Goal: Information Seeking & Learning: Learn about a topic

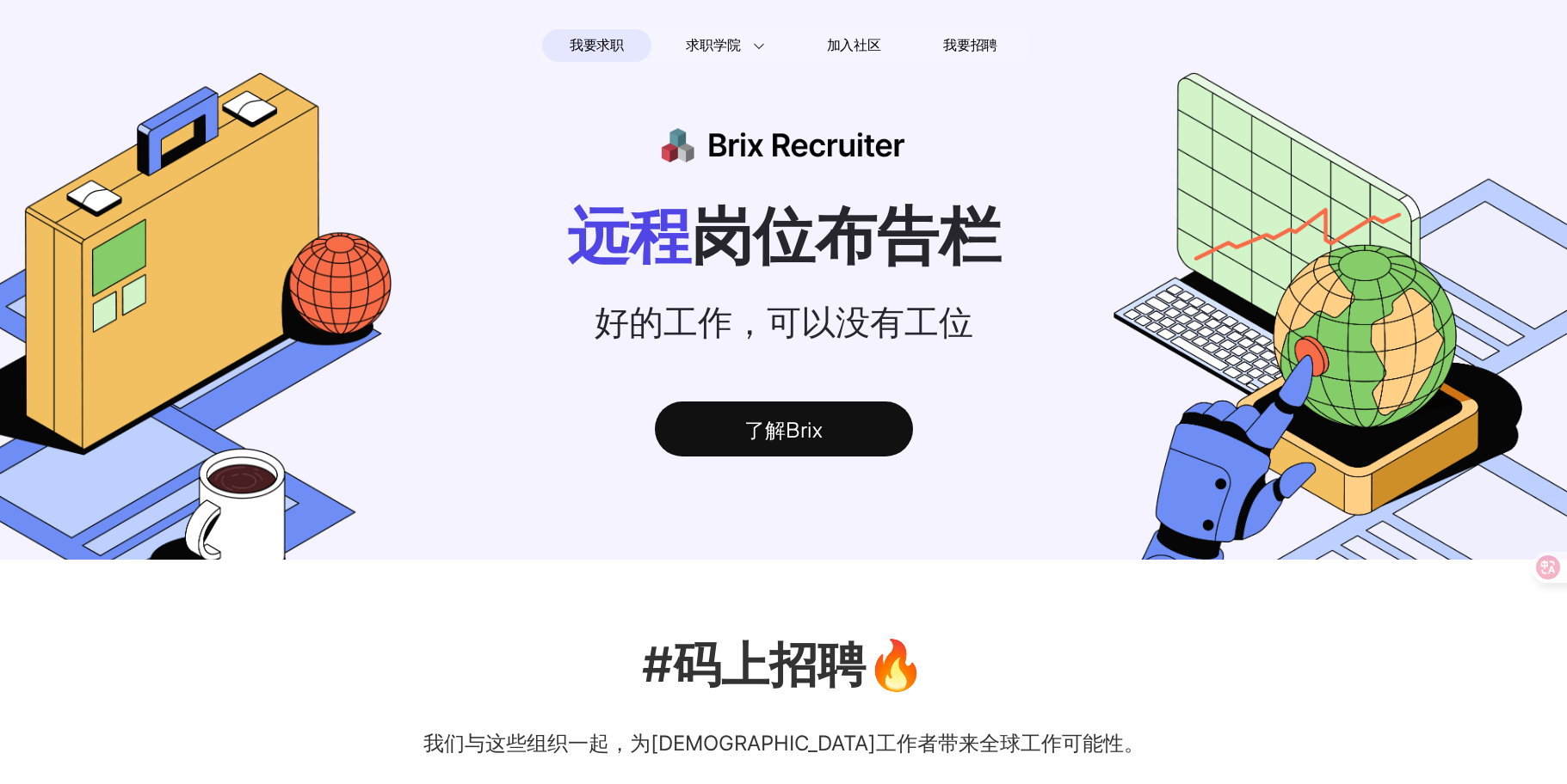
click at [614, 55] on span "我要求职" at bounding box center [596, 45] width 54 height 27
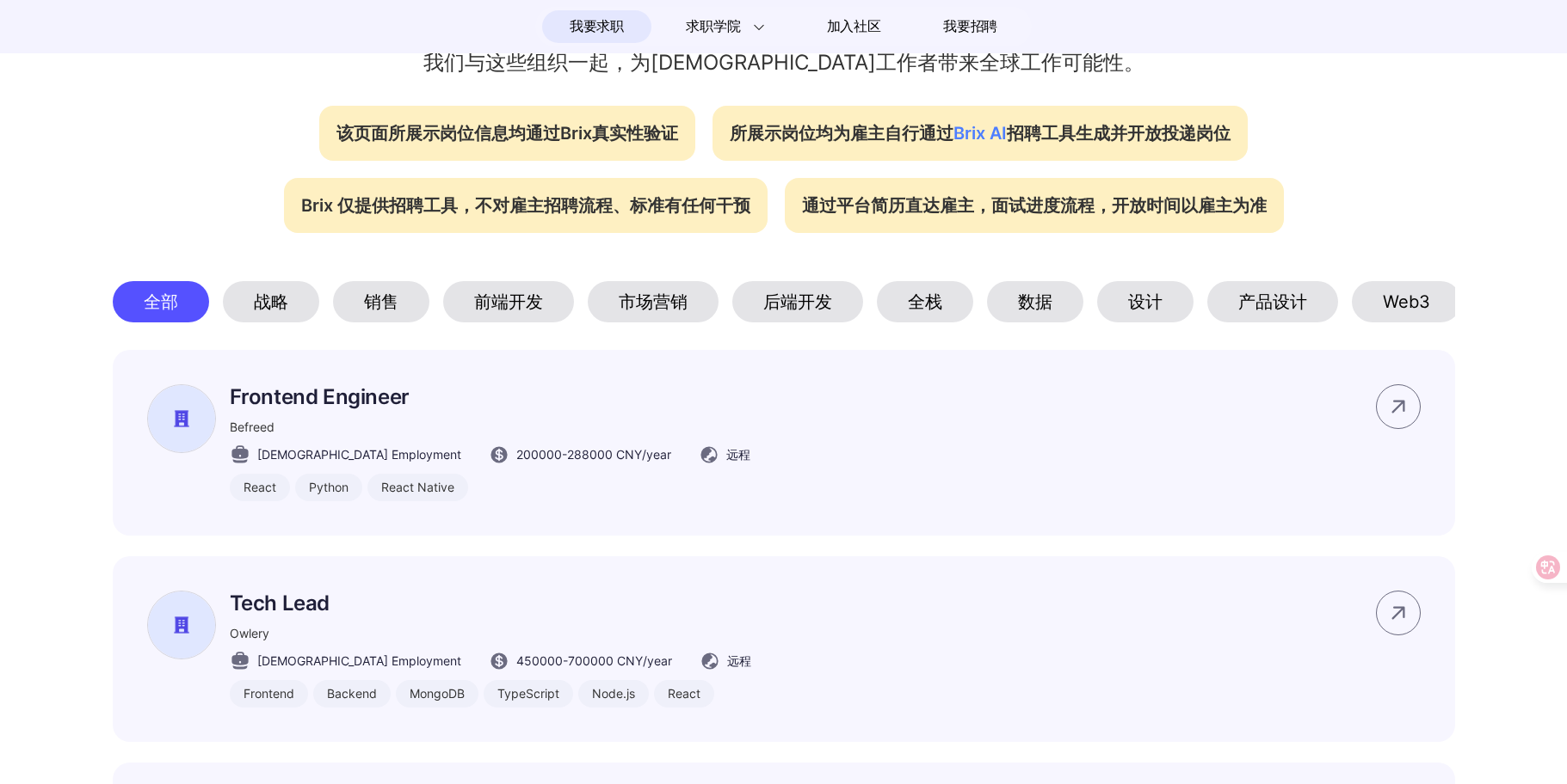
scroll to position [688, 0]
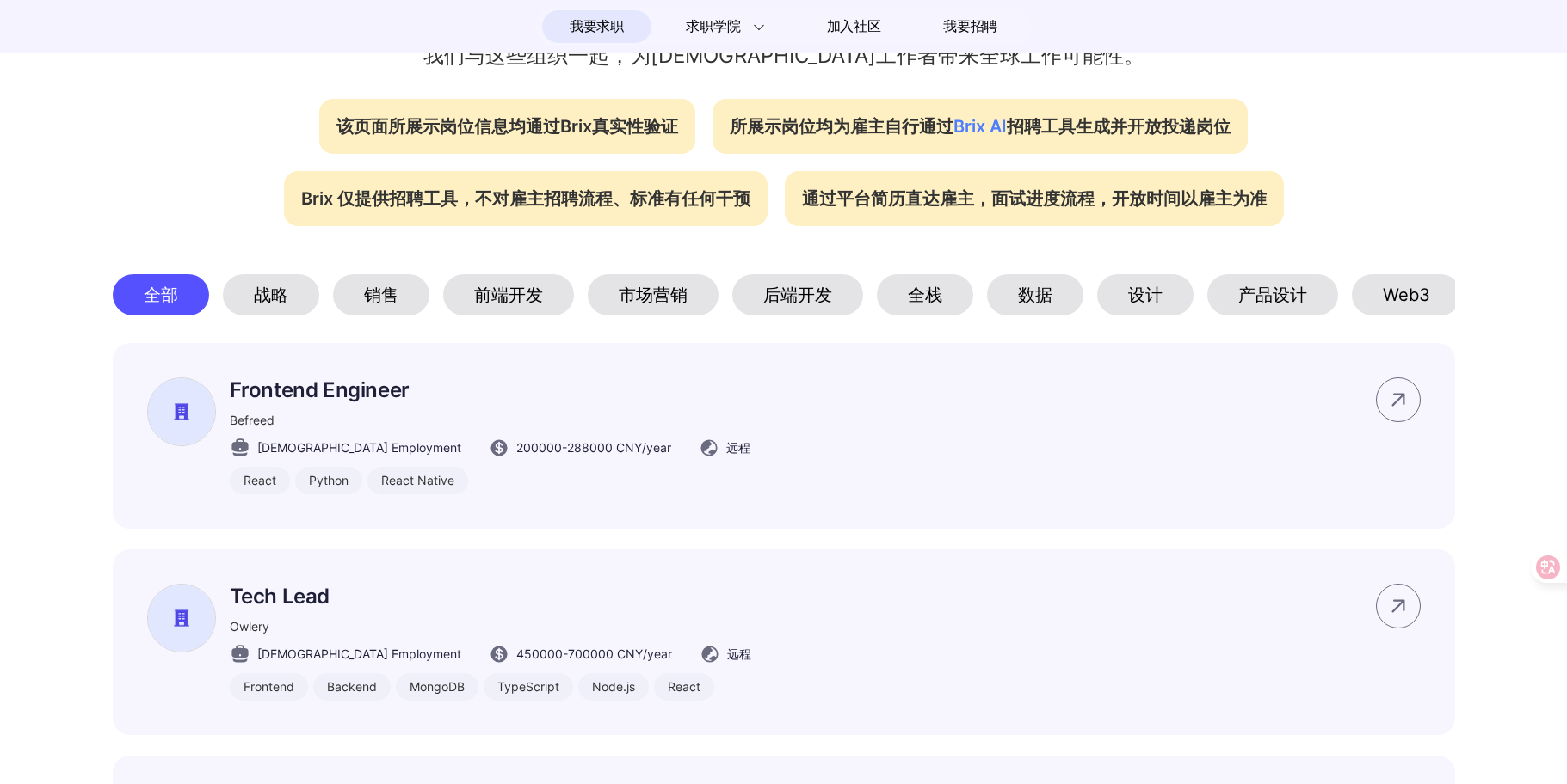
click at [489, 305] on div "前端开发" at bounding box center [509, 295] width 131 height 41
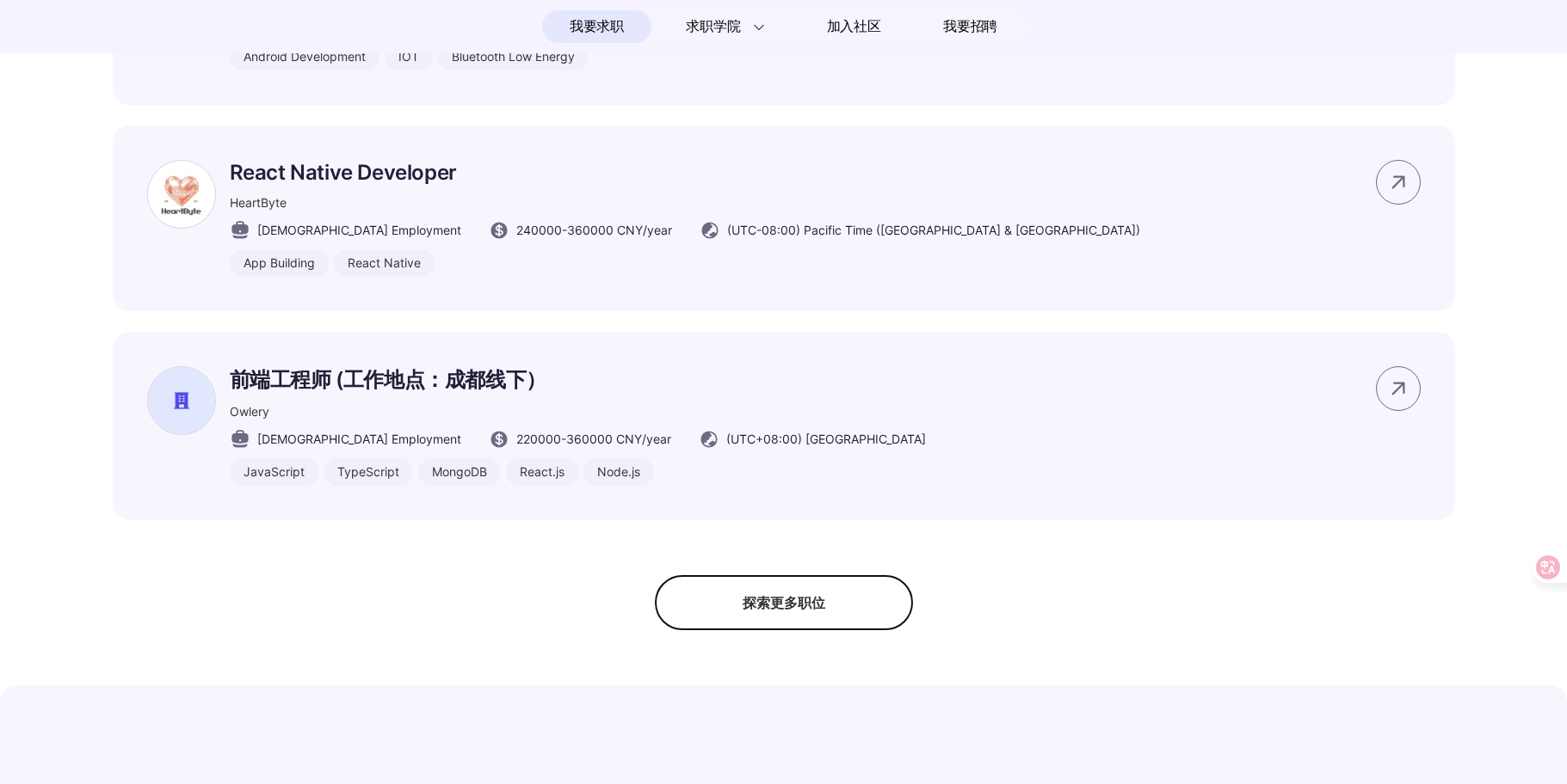
scroll to position [1290, 0]
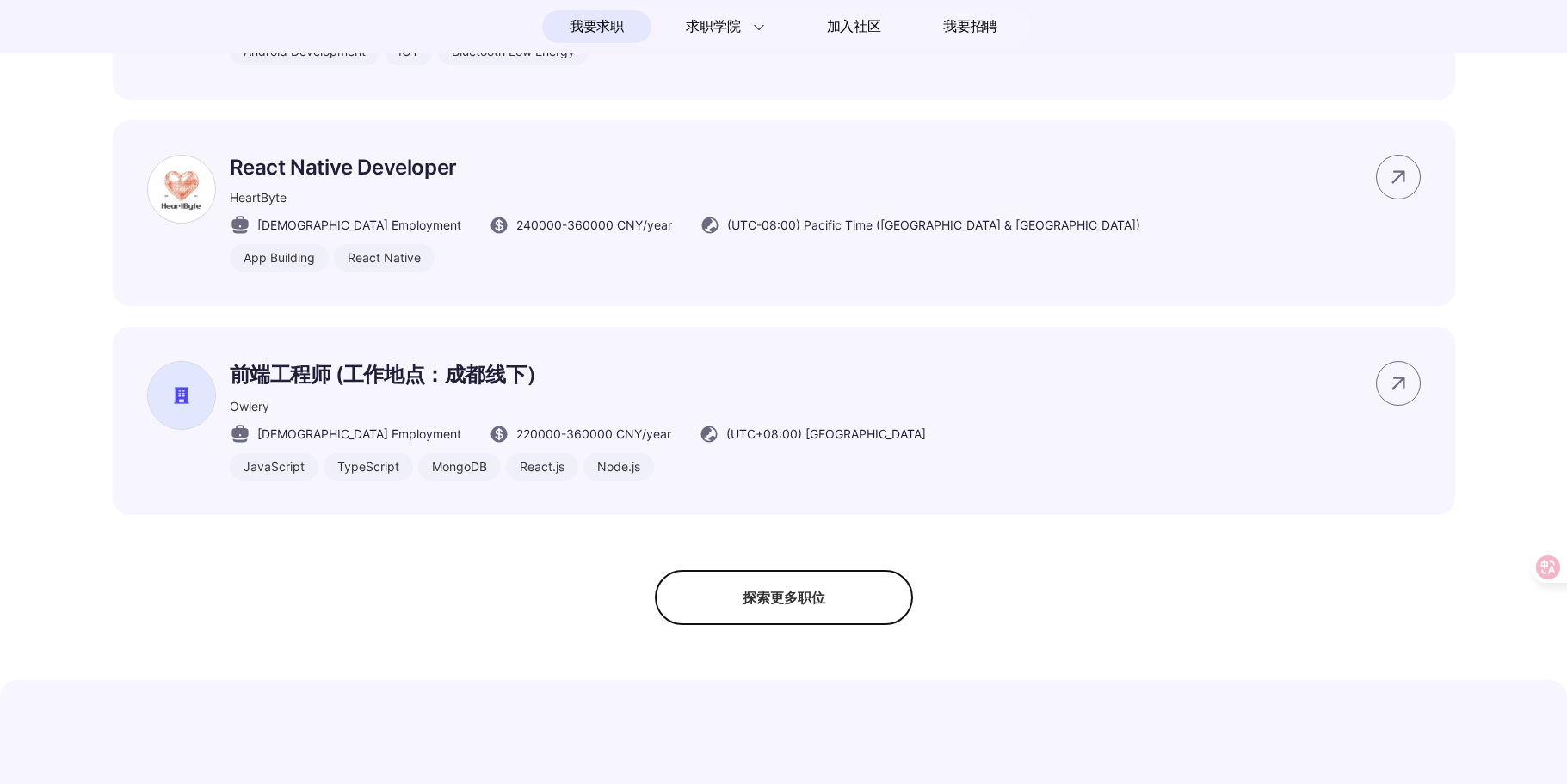
click at [809, 612] on div "探索更多职位" at bounding box center [784, 598] width 258 height 55
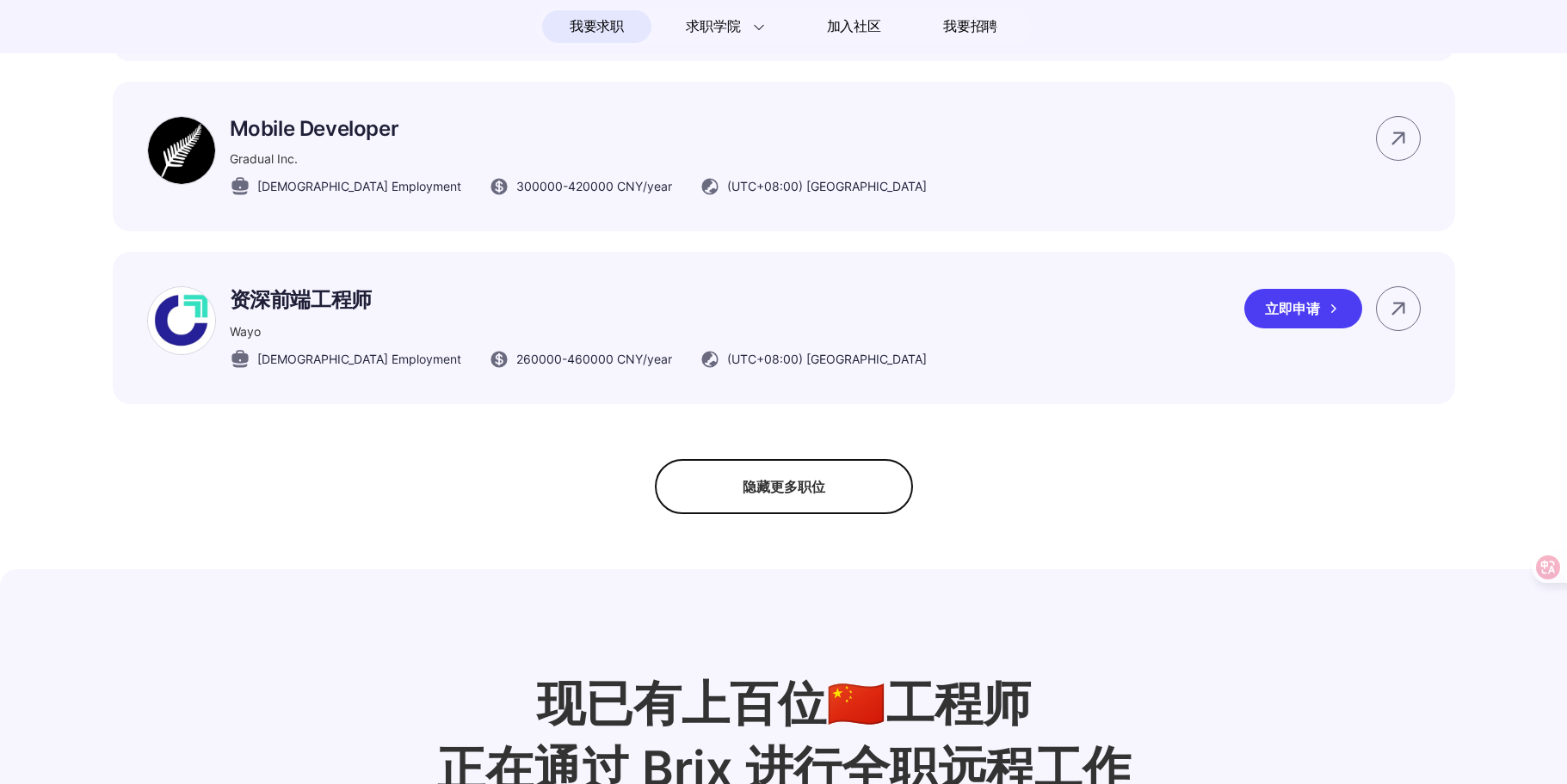
scroll to position [2322, 0]
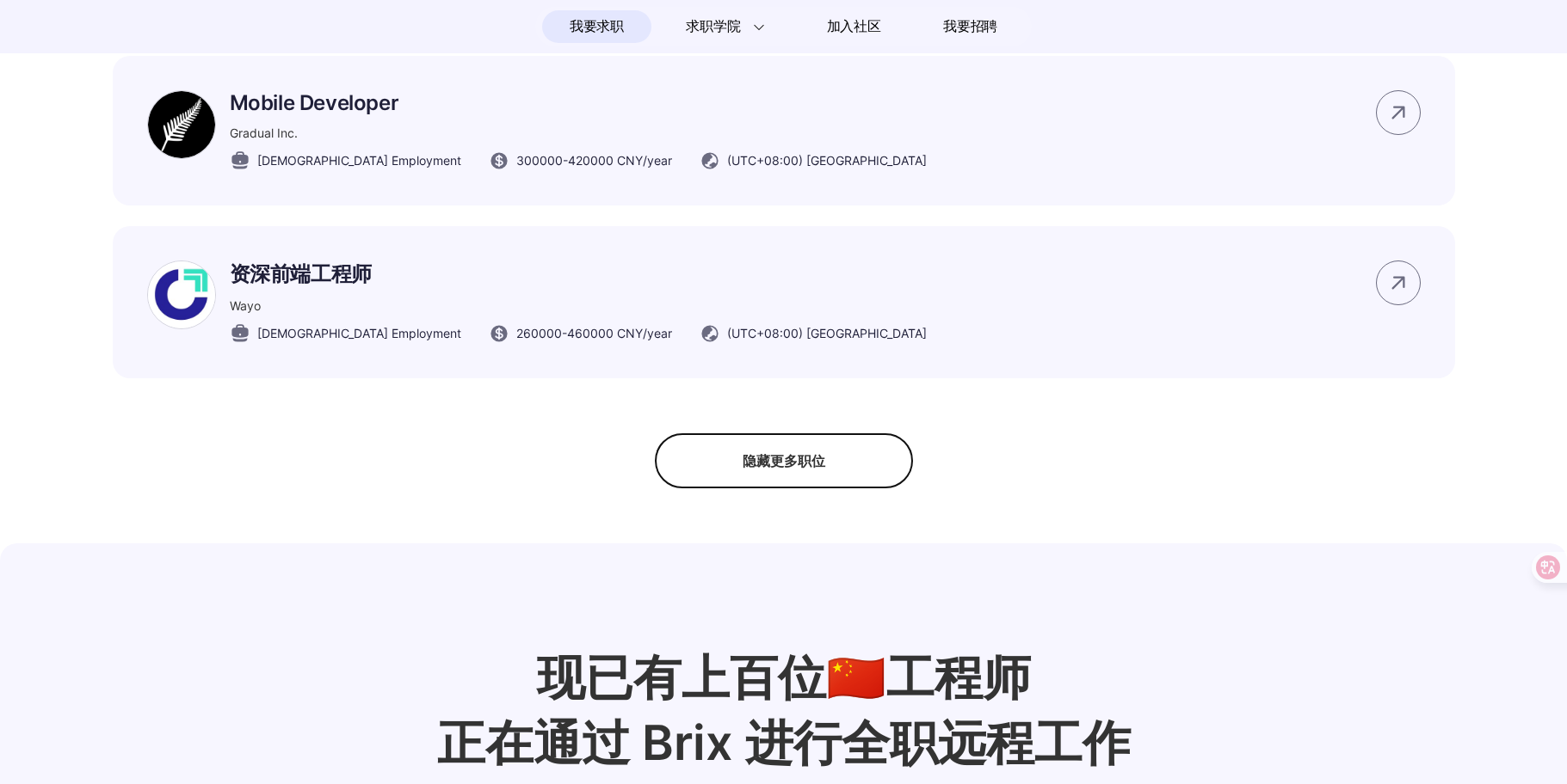
click at [821, 488] on div "隐藏更多职位" at bounding box center [784, 461] width 258 height 55
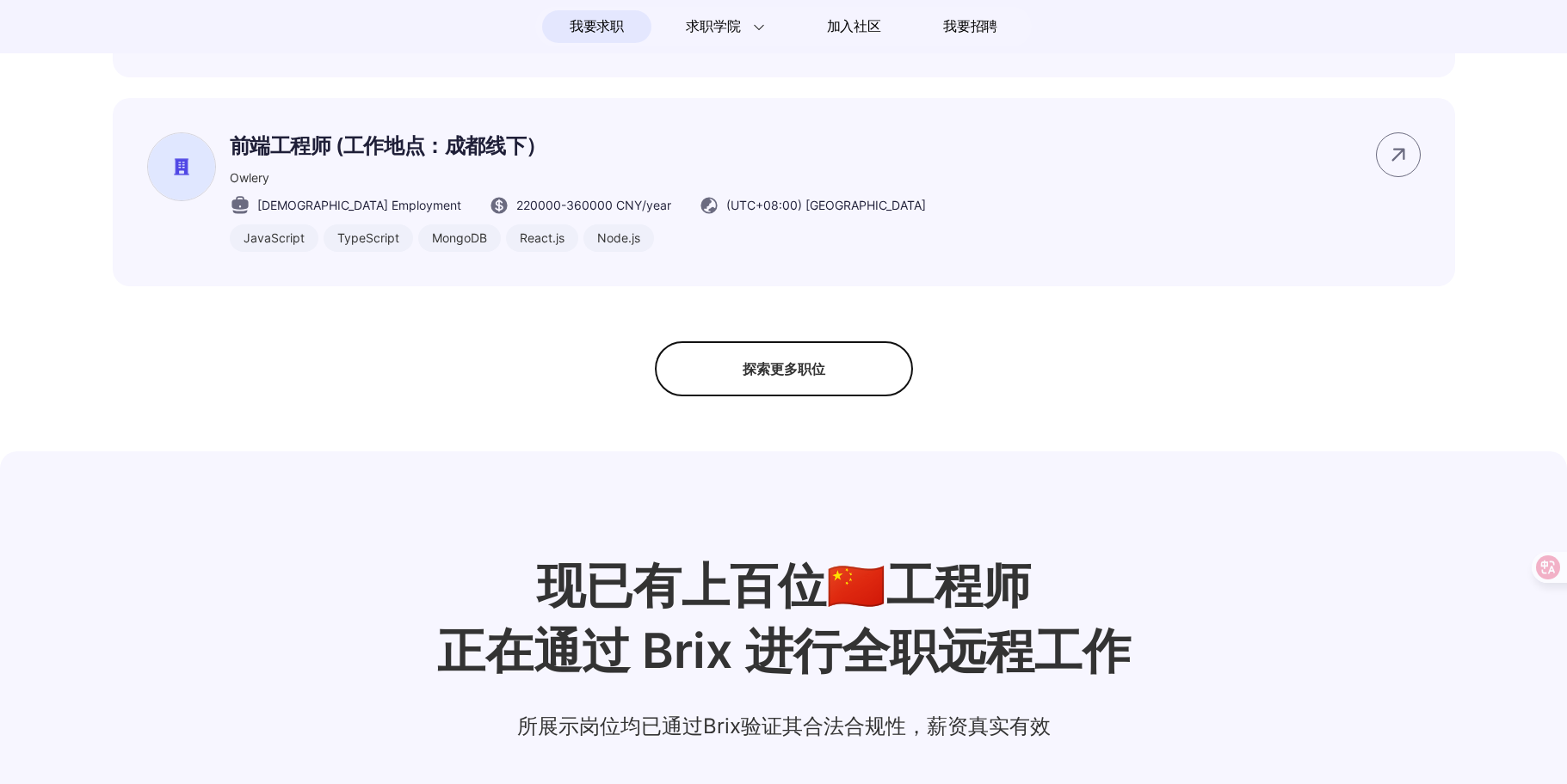
scroll to position [1462, 0]
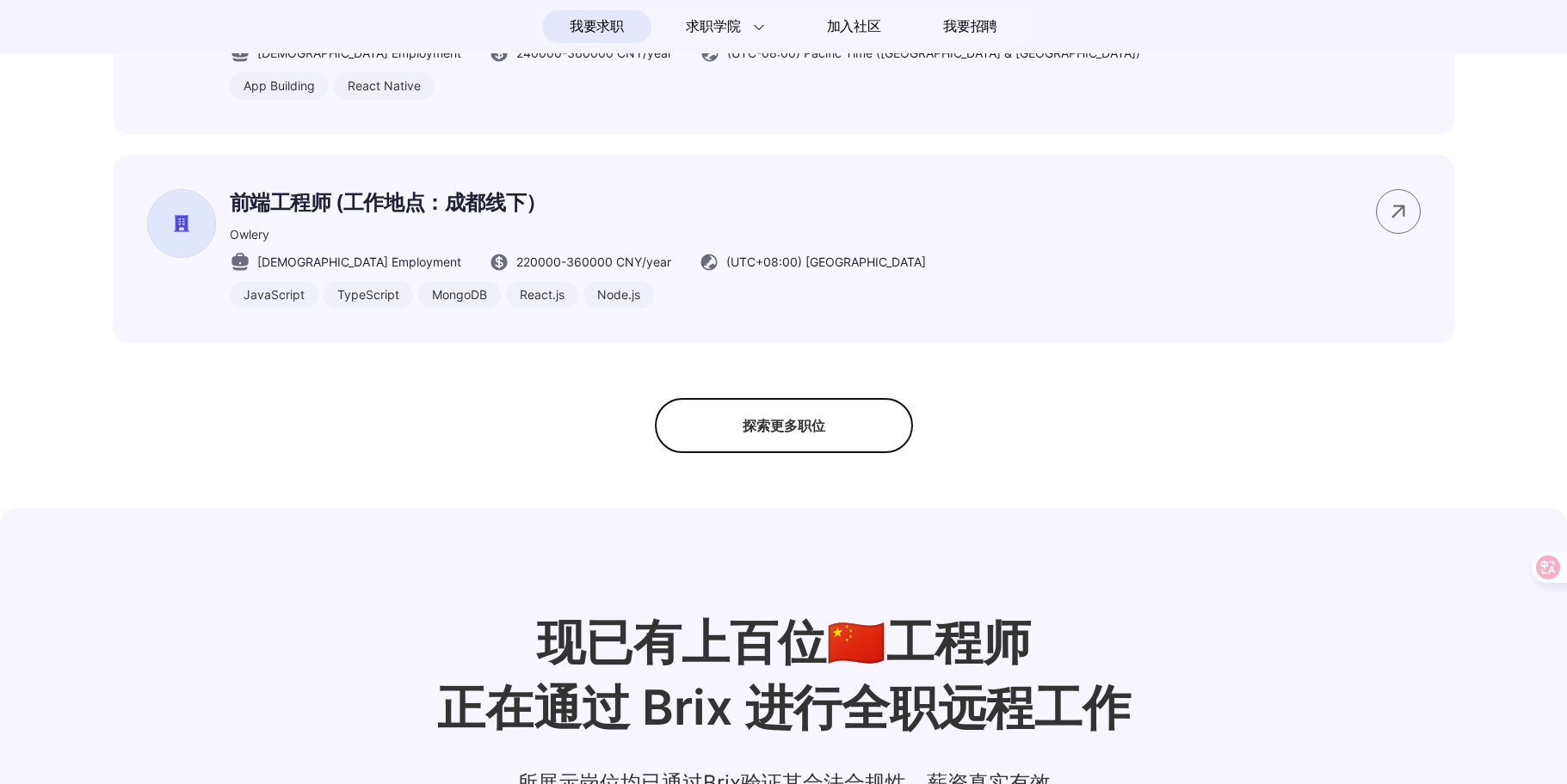
click at [809, 450] on div "探索更多职位" at bounding box center [784, 426] width 258 height 55
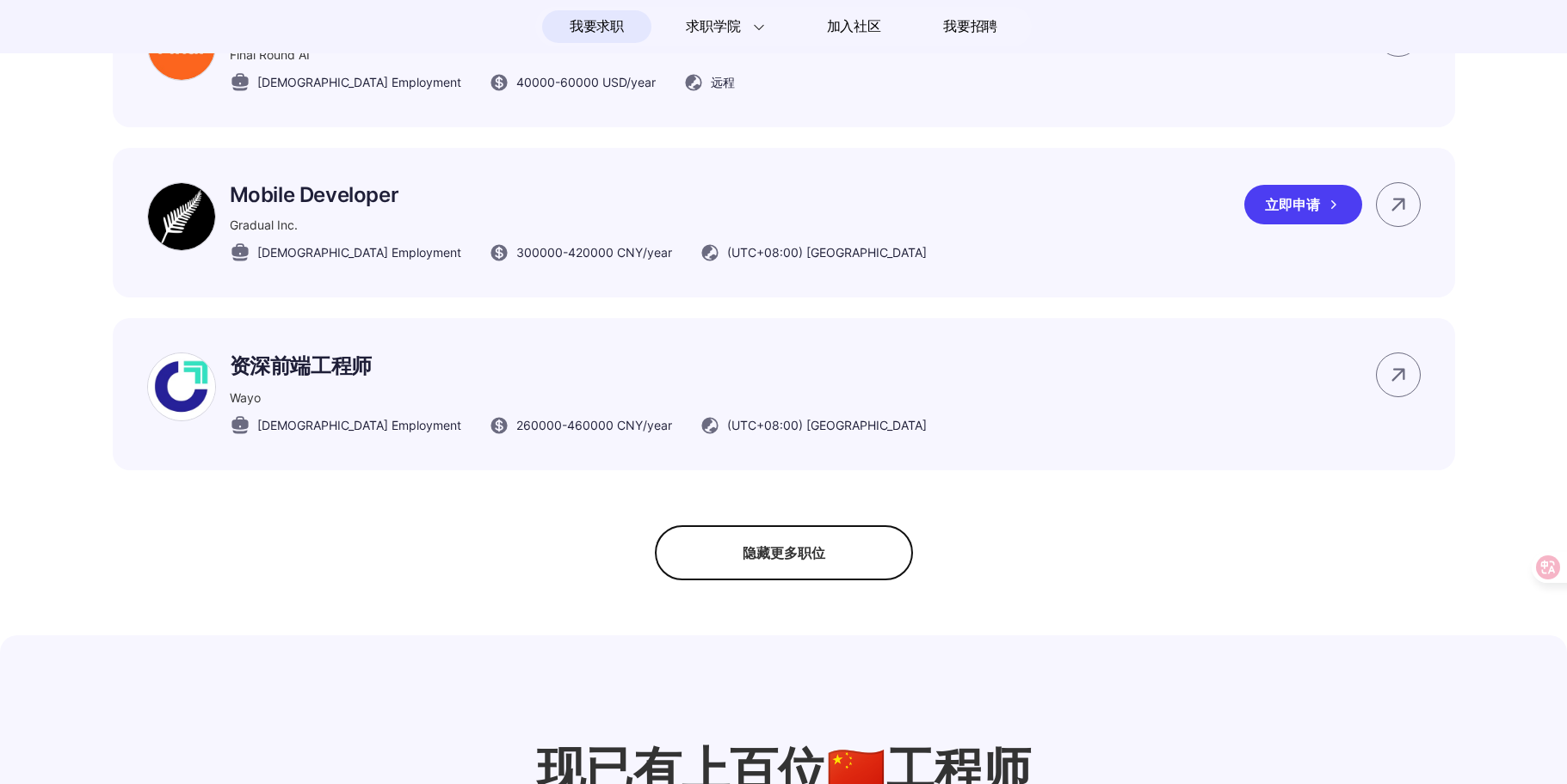
scroll to position [2236, 0]
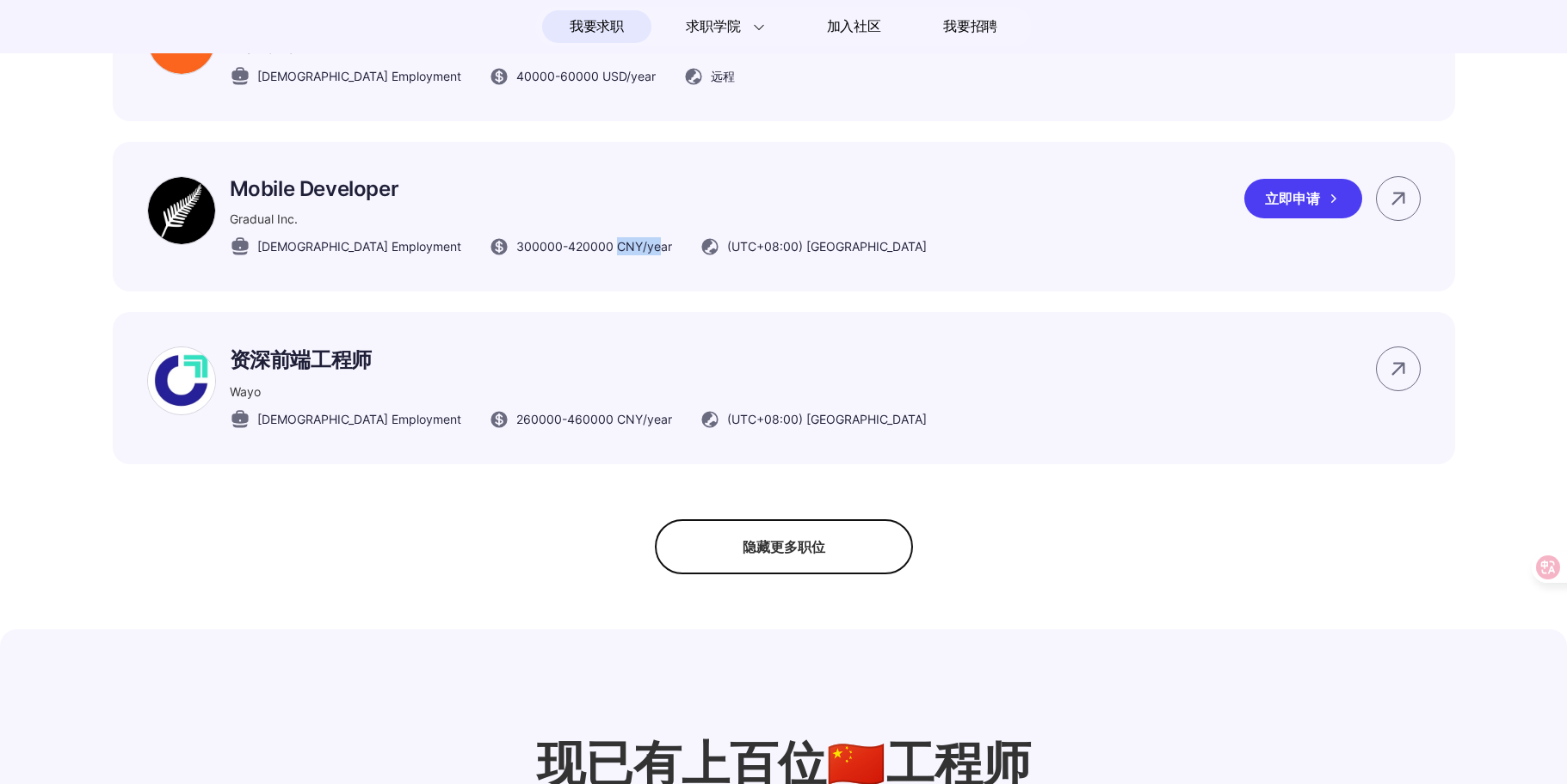
drag, startPoint x: 541, startPoint y: 276, endPoint x: 587, endPoint y: 279, distance: 46.1
click at [587, 255] on span "300000 - 420000 CNY /year" at bounding box center [594, 246] width 155 height 18
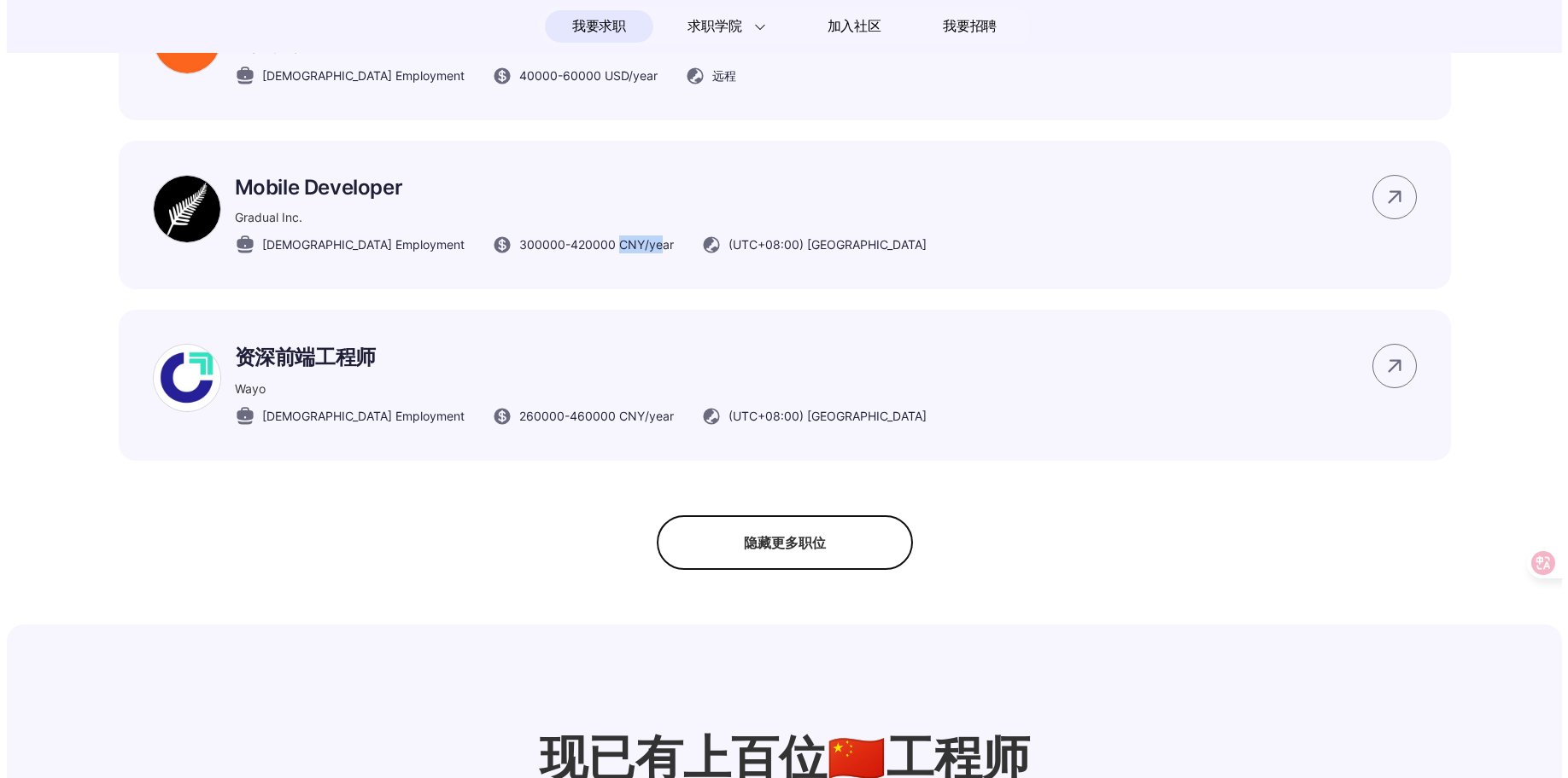
scroll to position [0, 0]
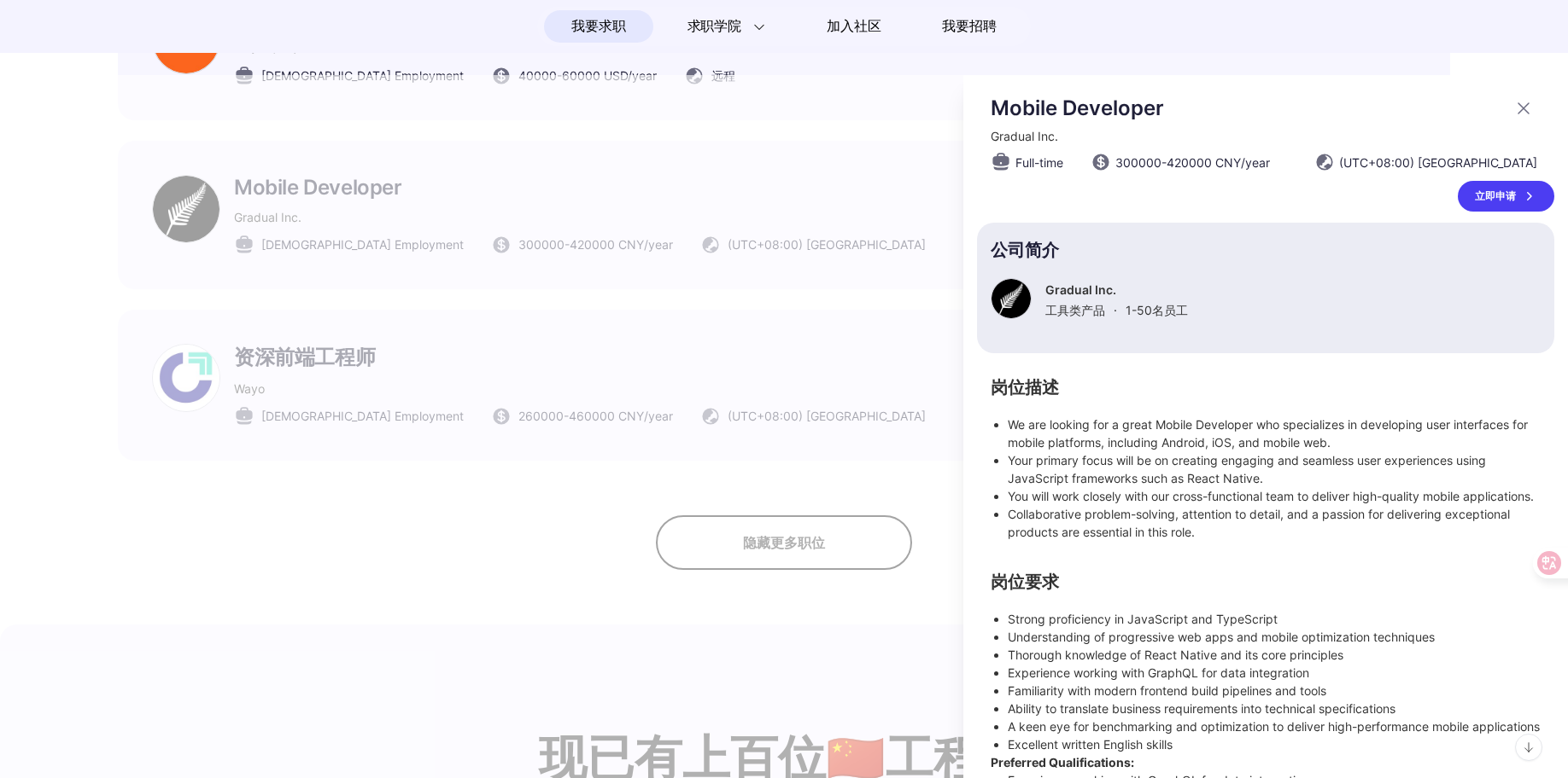
drag, startPoint x: 582, startPoint y: 277, endPoint x: 609, endPoint y: 312, distance: 44.2
click at [609, 312] on div at bounding box center [784, 427] width 1568 height 704
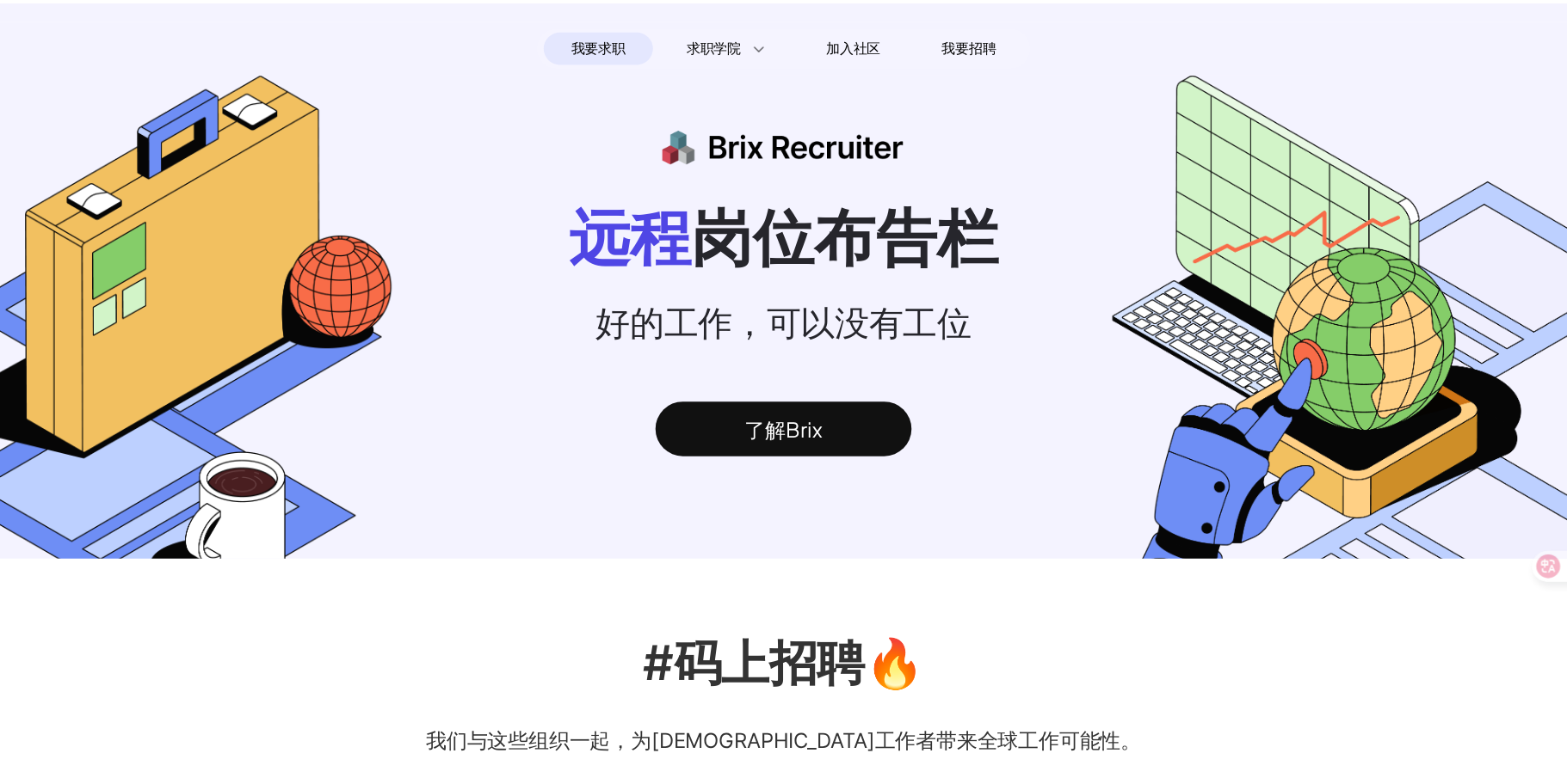
scroll to position [2236, 0]
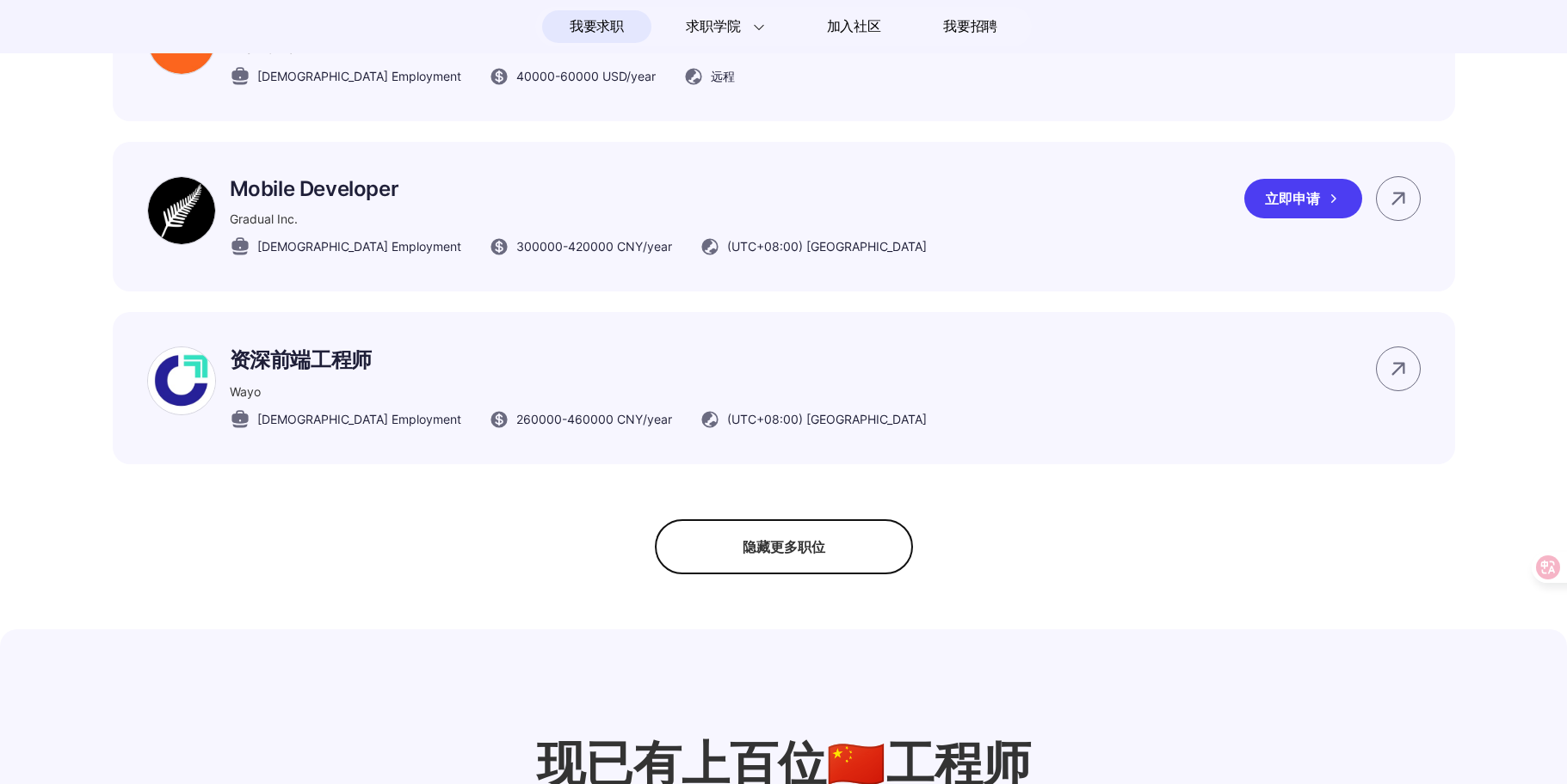
click at [335, 201] on p "Mobile Developer" at bounding box center [578, 189] width 697 height 25
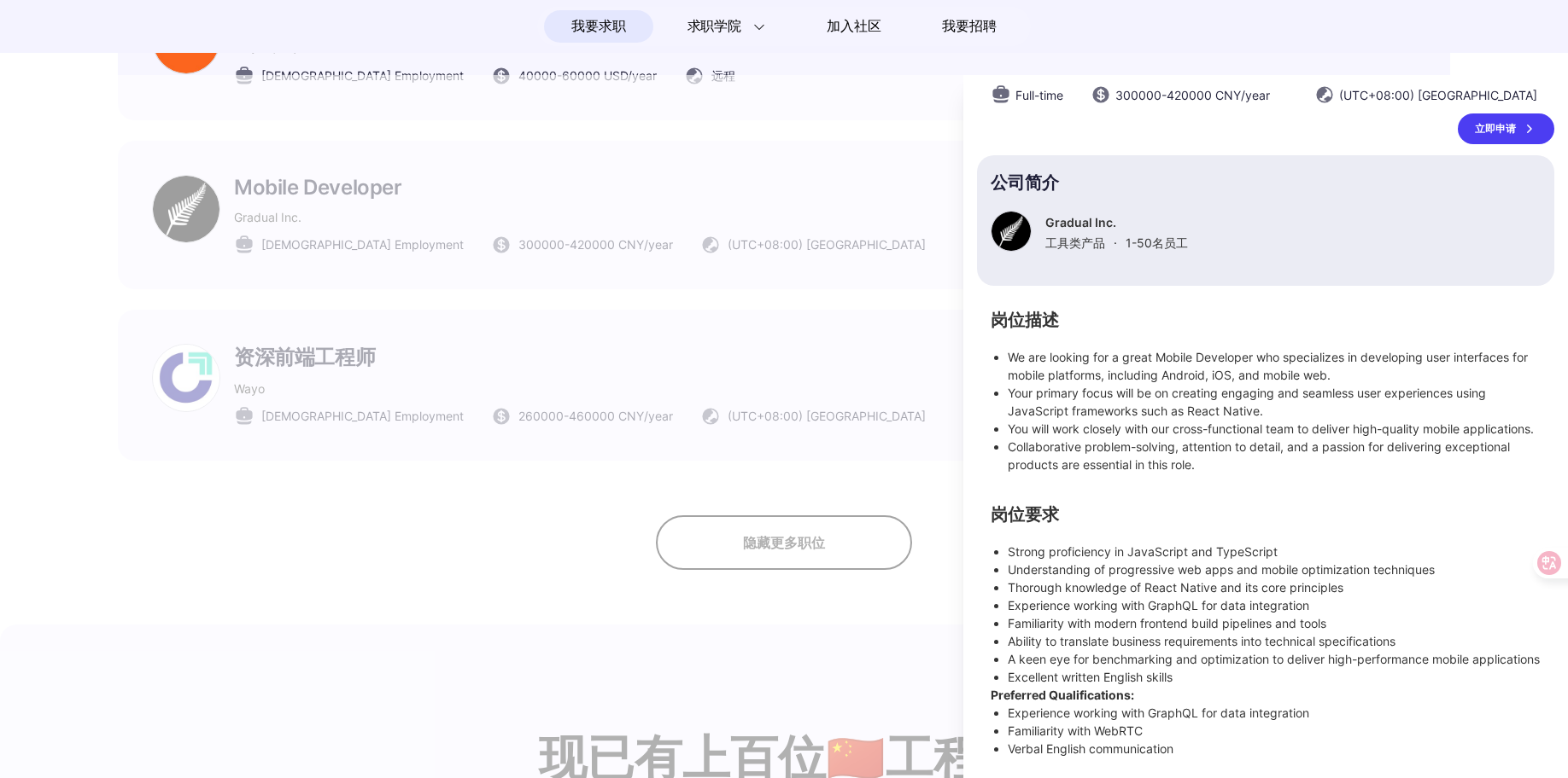
scroll to position [40, 0]
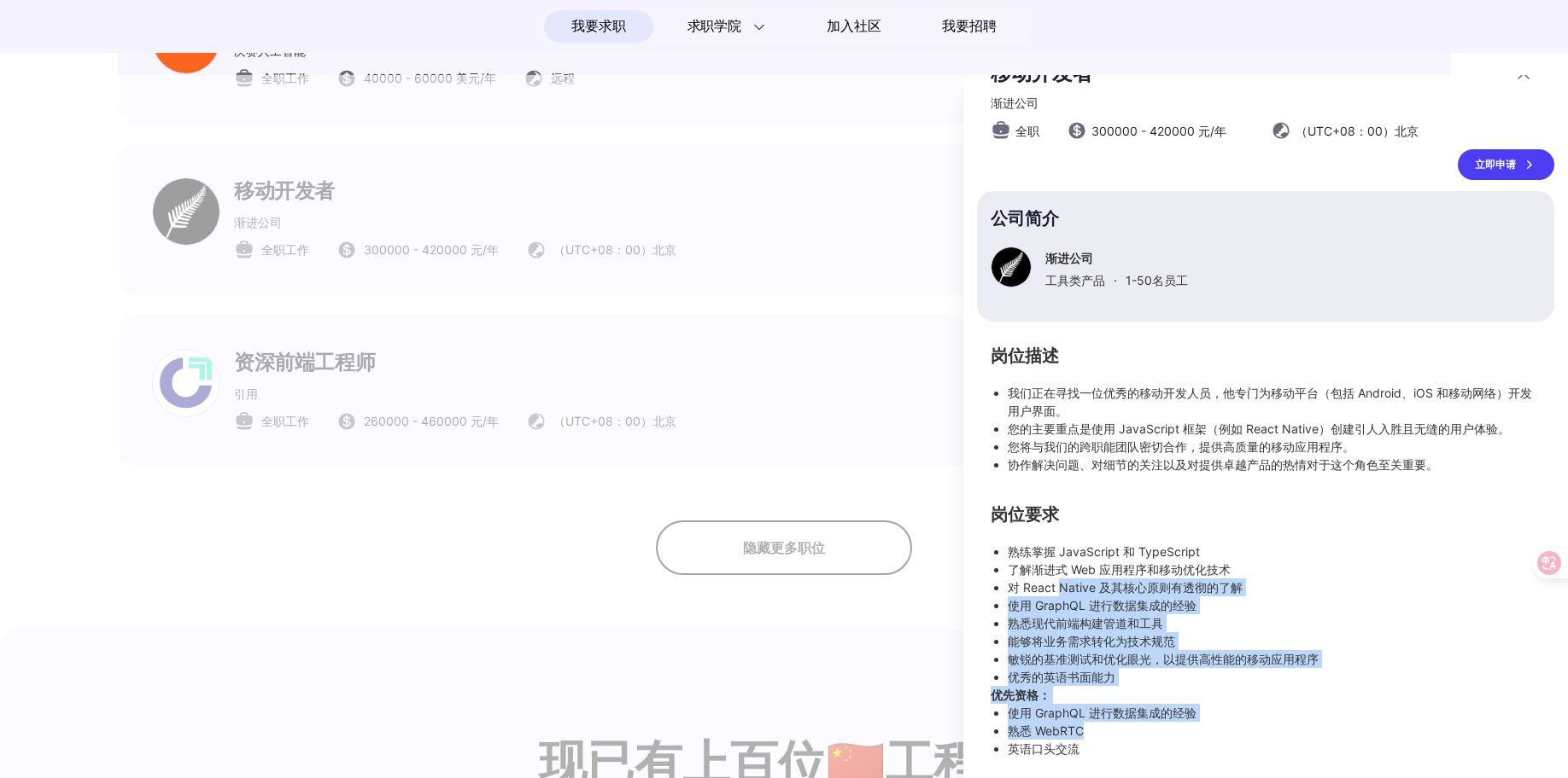
drag, startPoint x: 1057, startPoint y: 591, endPoint x: 1188, endPoint y: 723, distance: 186.0
click at [1188, 723] on div "熟练掌握 JavaScript 和 TypeScript 了解渐进式 Web 应用程序和移动优化技术 对 React Native 及其核心原则有透彻的了解 …" at bounding box center [1265, 650] width 550 height 215
click at [1188, 730] on li "熟悉 WebRTC" at bounding box center [1274, 731] width 533 height 18
click at [1146, 734] on li "熟悉 WebRTC" at bounding box center [1274, 731] width 533 height 18
click at [1107, 739] on li "熟悉 WebRTC" at bounding box center [1274, 731] width 533 height 18
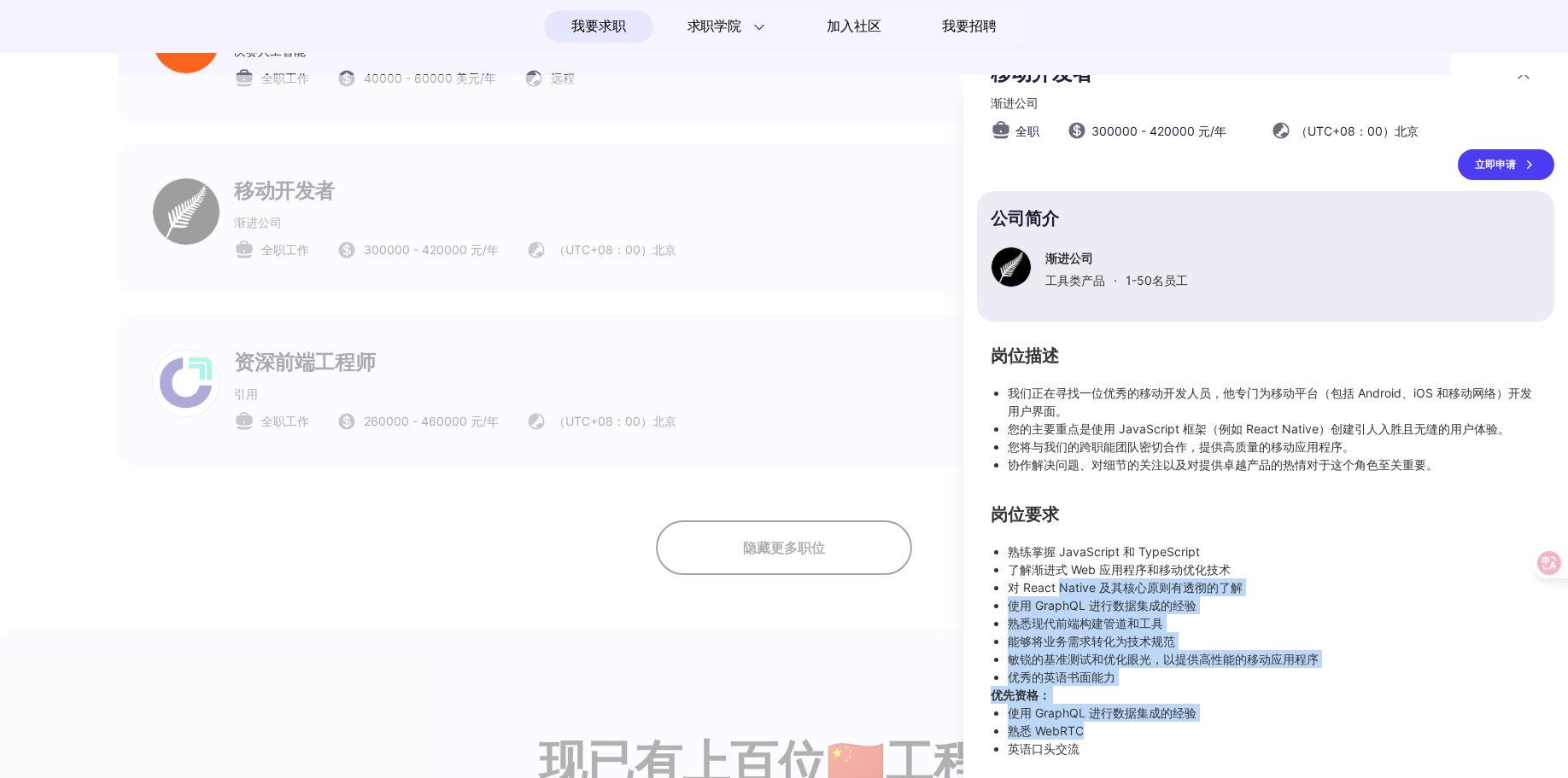
click at [1088, 734] on li "熟悉 WebRTC" at bounding box center [1274, 731] width 533 height 18
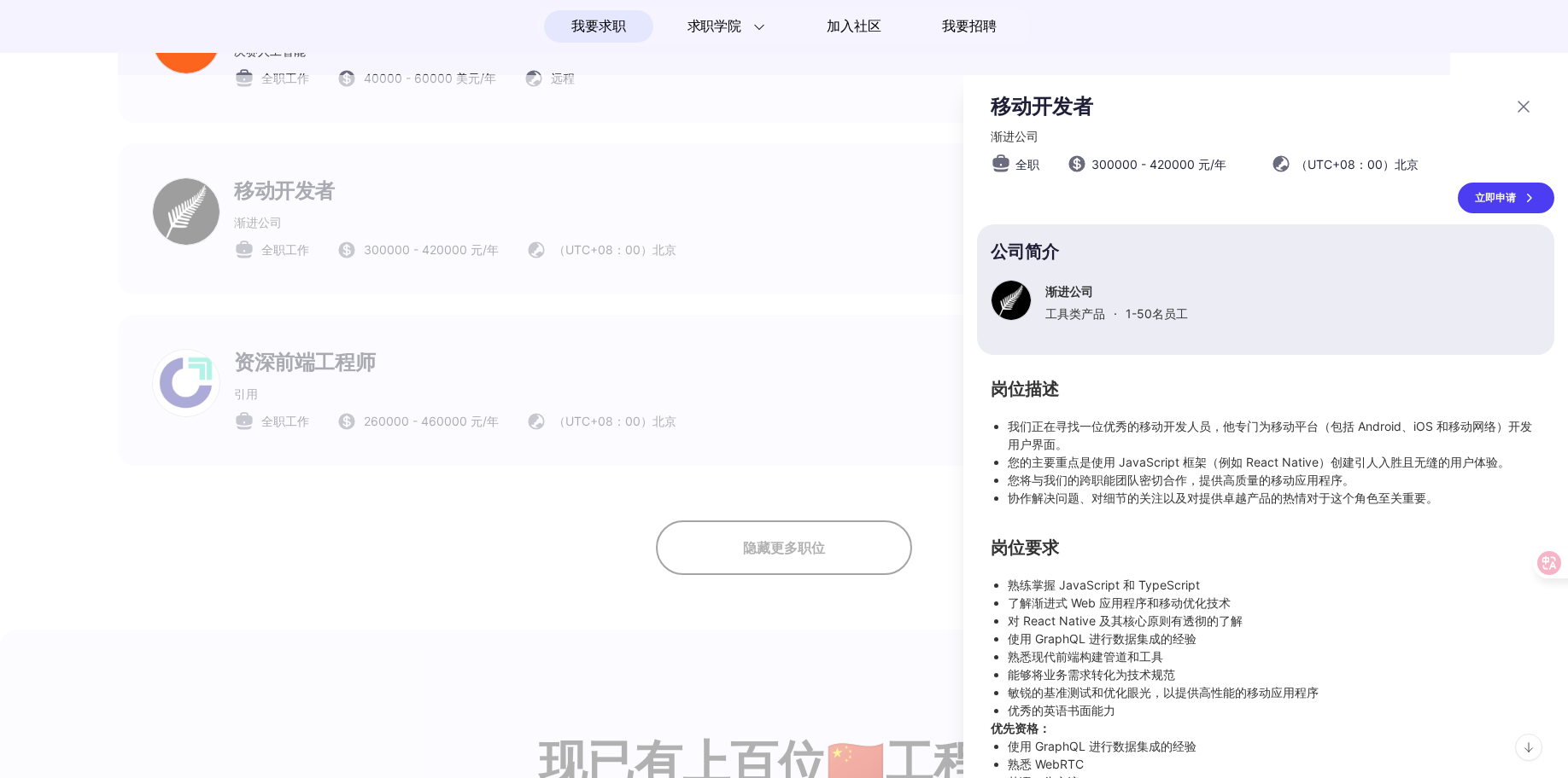
scroll to position [0, 0]
click at [1518, 106] on icon at bounding box center [1523, 110] width 11 height 11
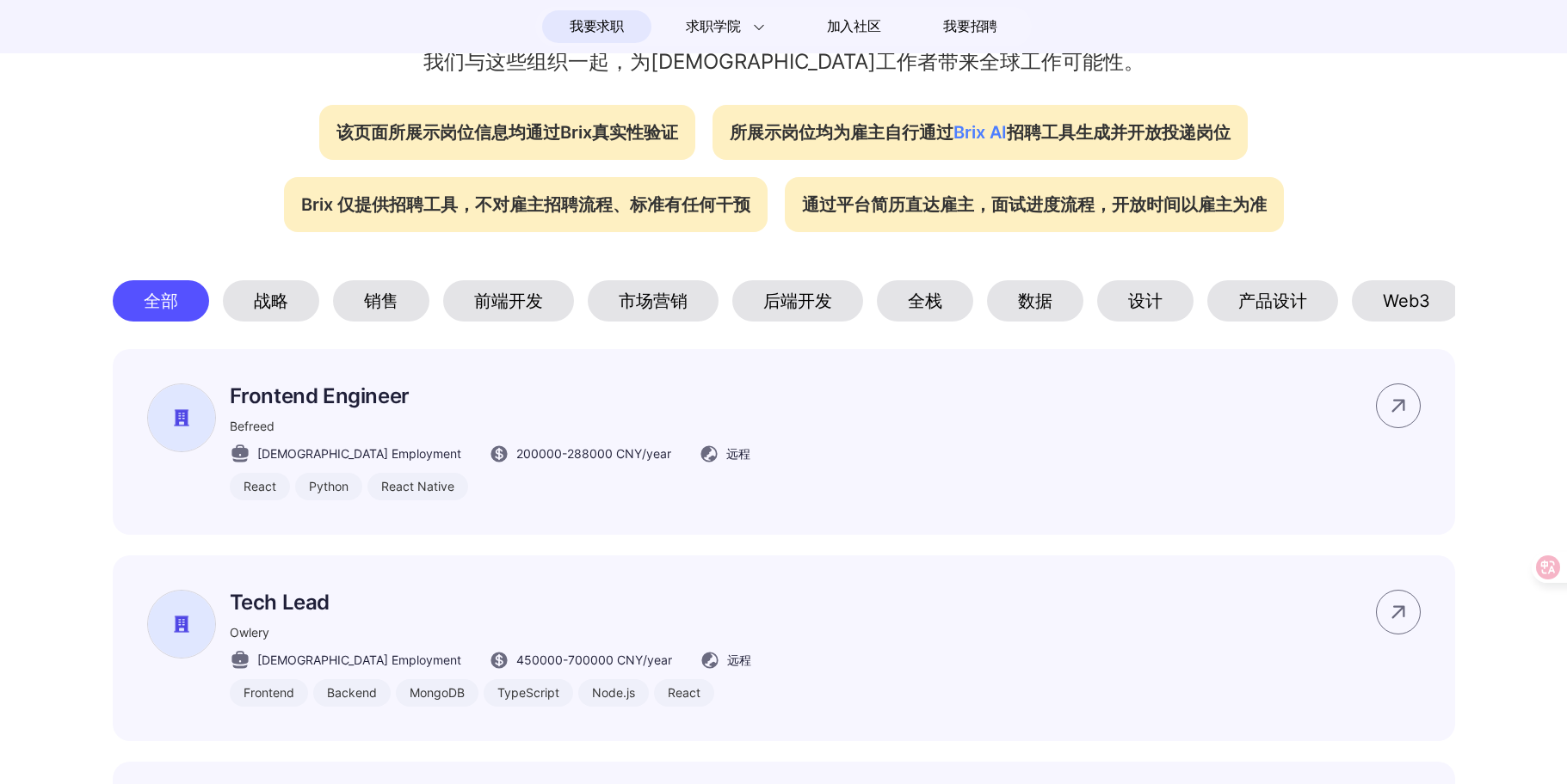
scroll to position [688, 0]
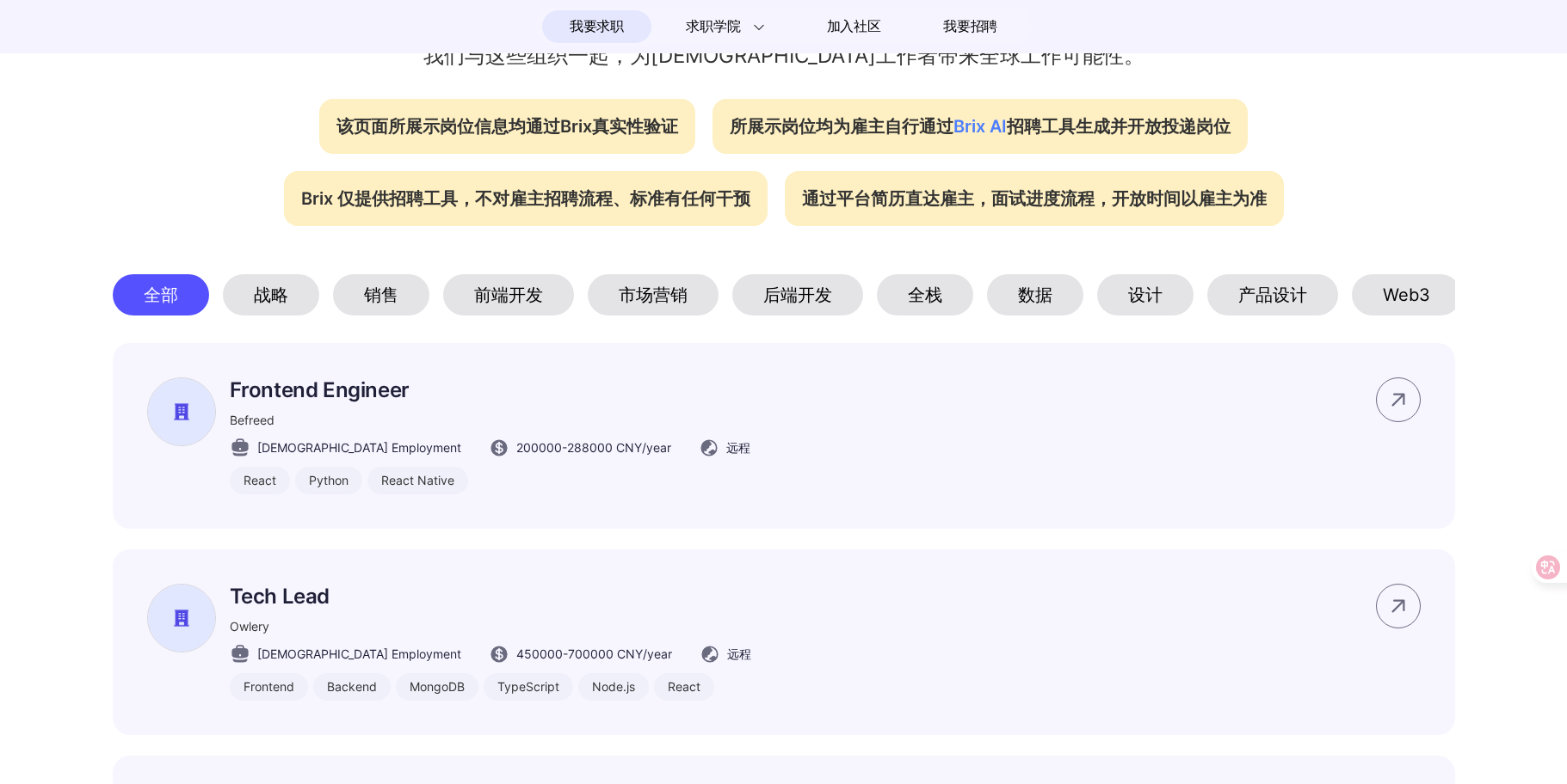
click at [524, 305] on div "前端开发" at bounding box center [509, 295] width 131 height 41
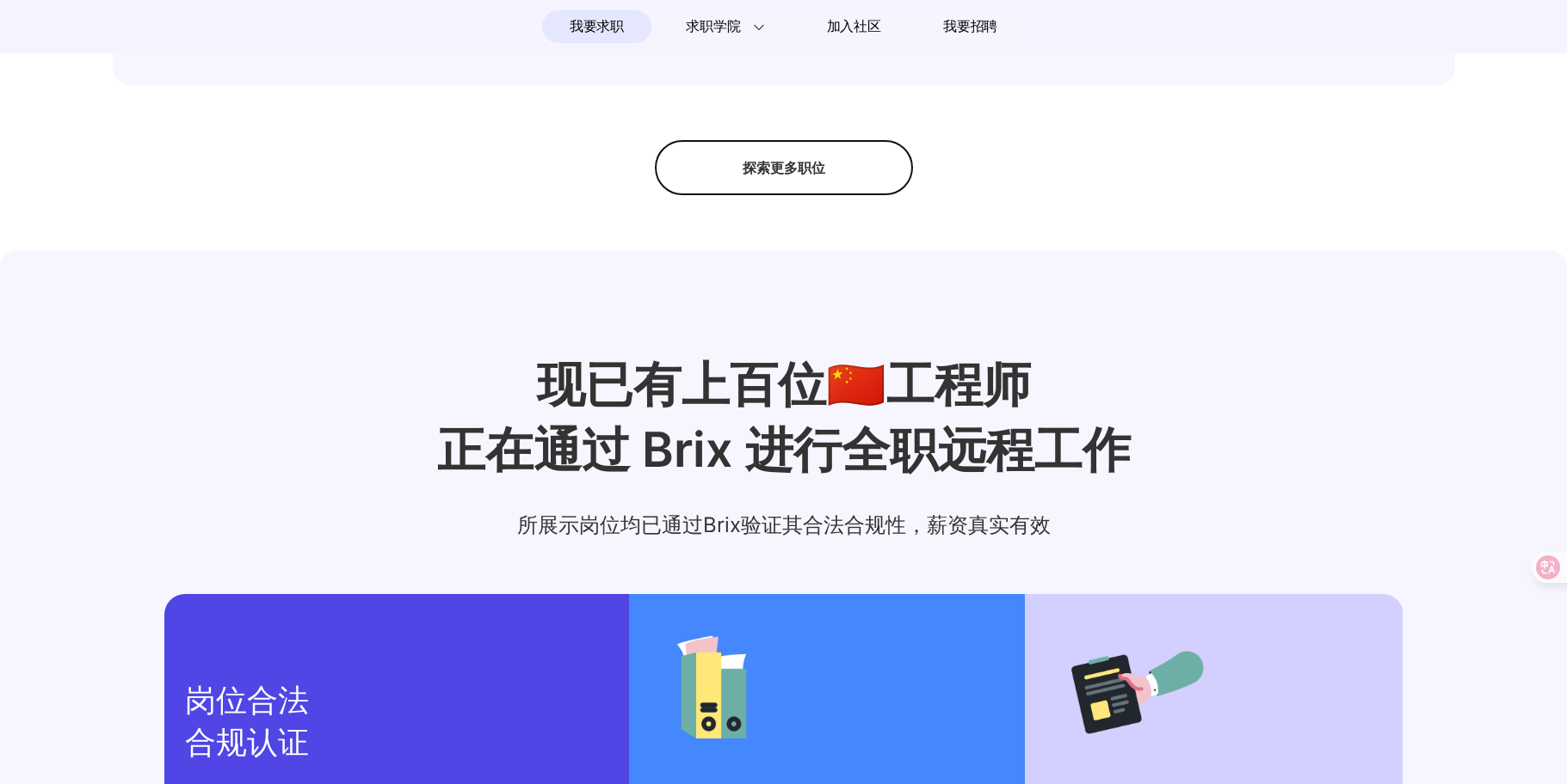
click at [821, 195] on div "探索更多职位" at bounding box center [784, 168] width 258 height 55
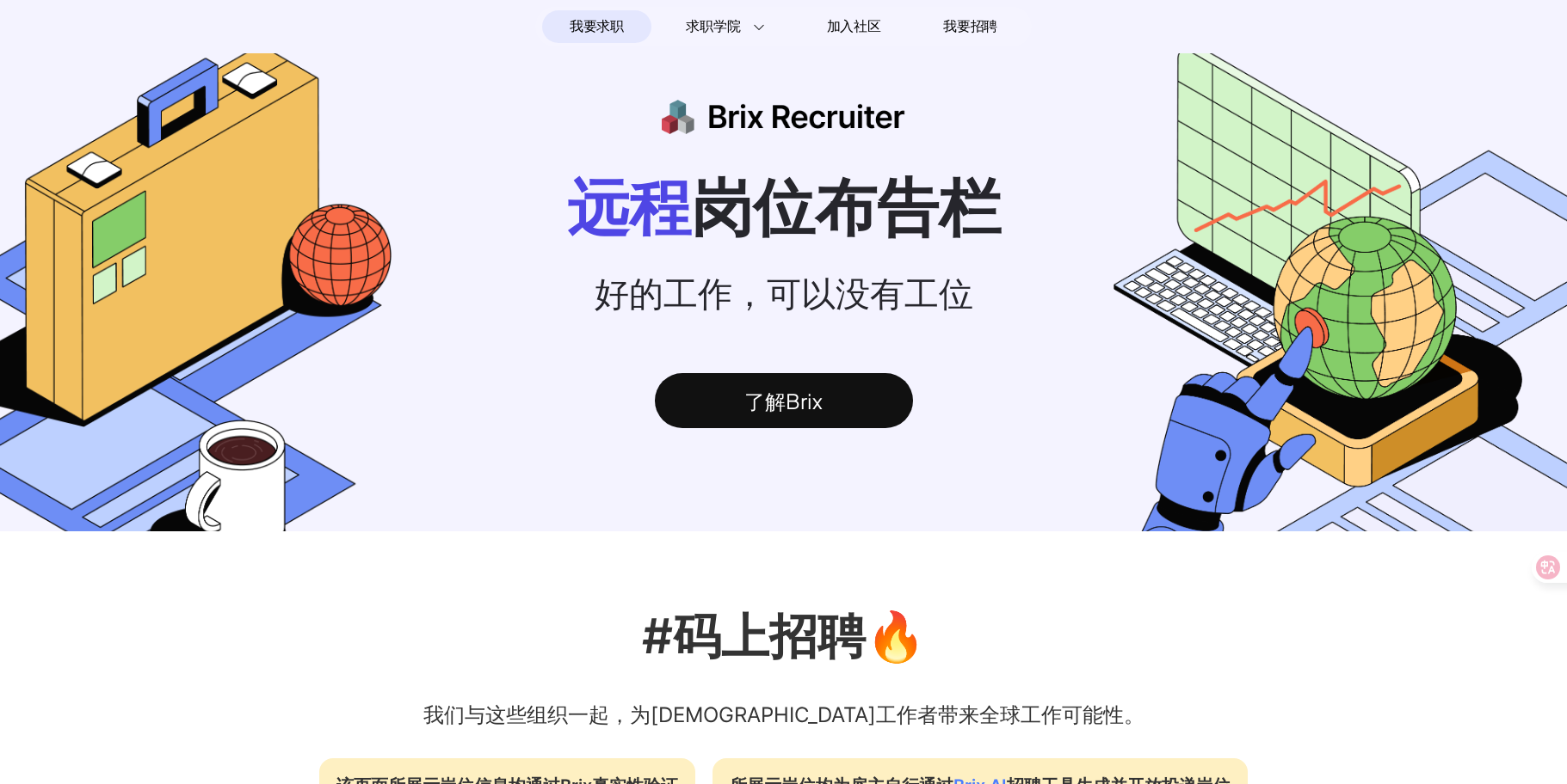
scroll to position [0, 0]
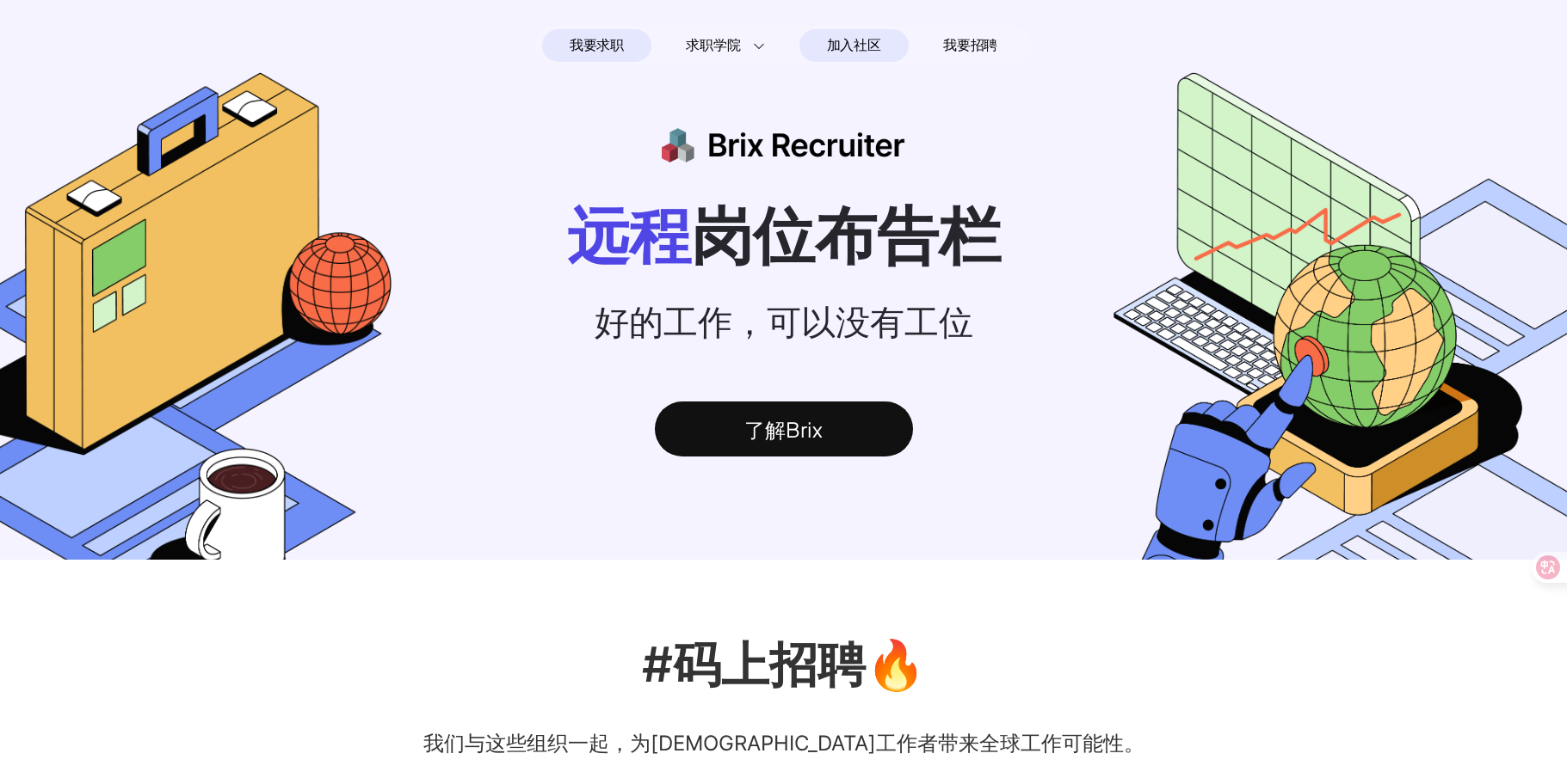
click at [857, 49] on span "加入社区" at bounding box center [853, 45] width 54 height 27
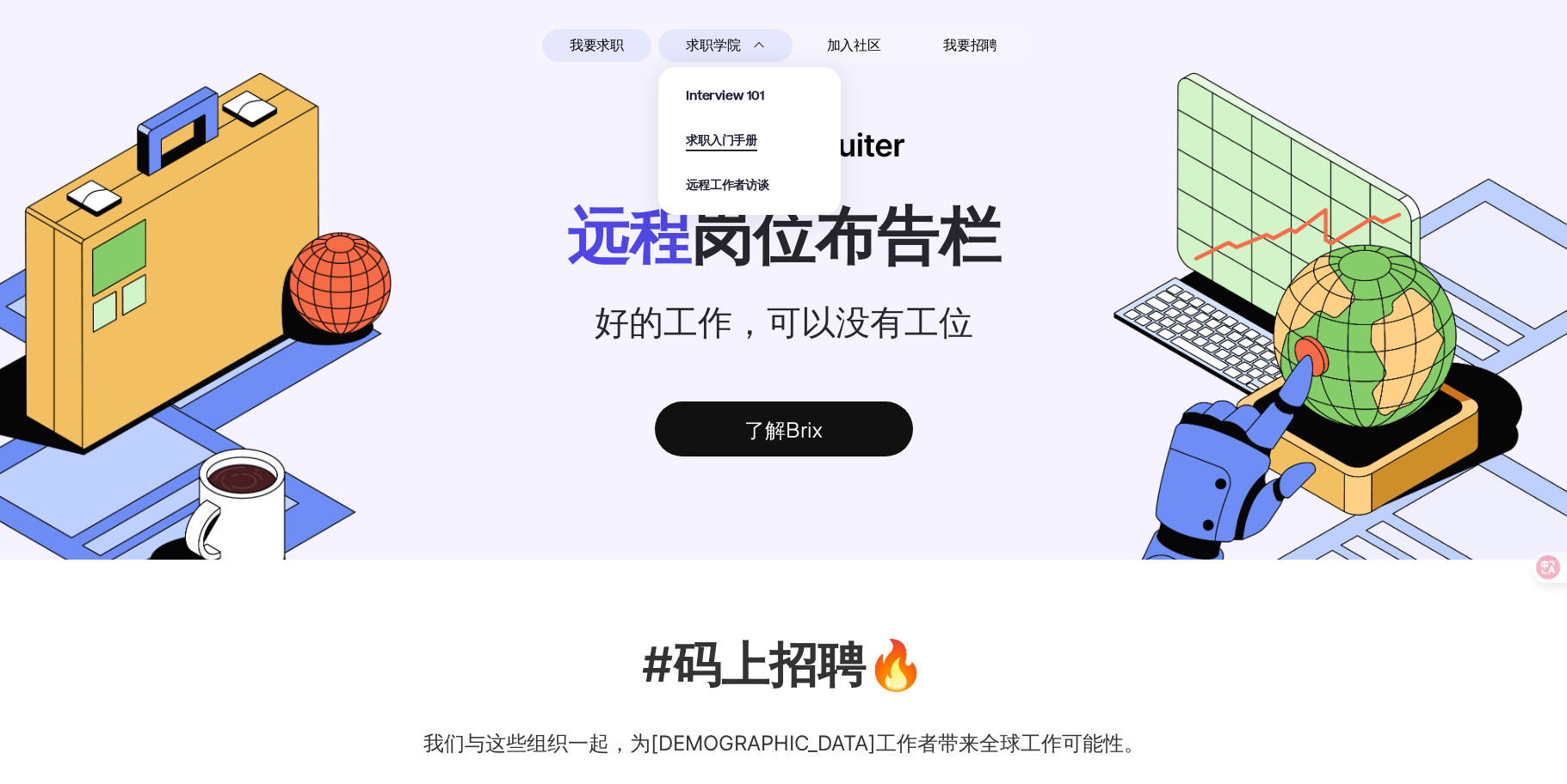
click at [726, 136] on span "求职入门手册" at bounding box center [721, 141] width 72 height 19
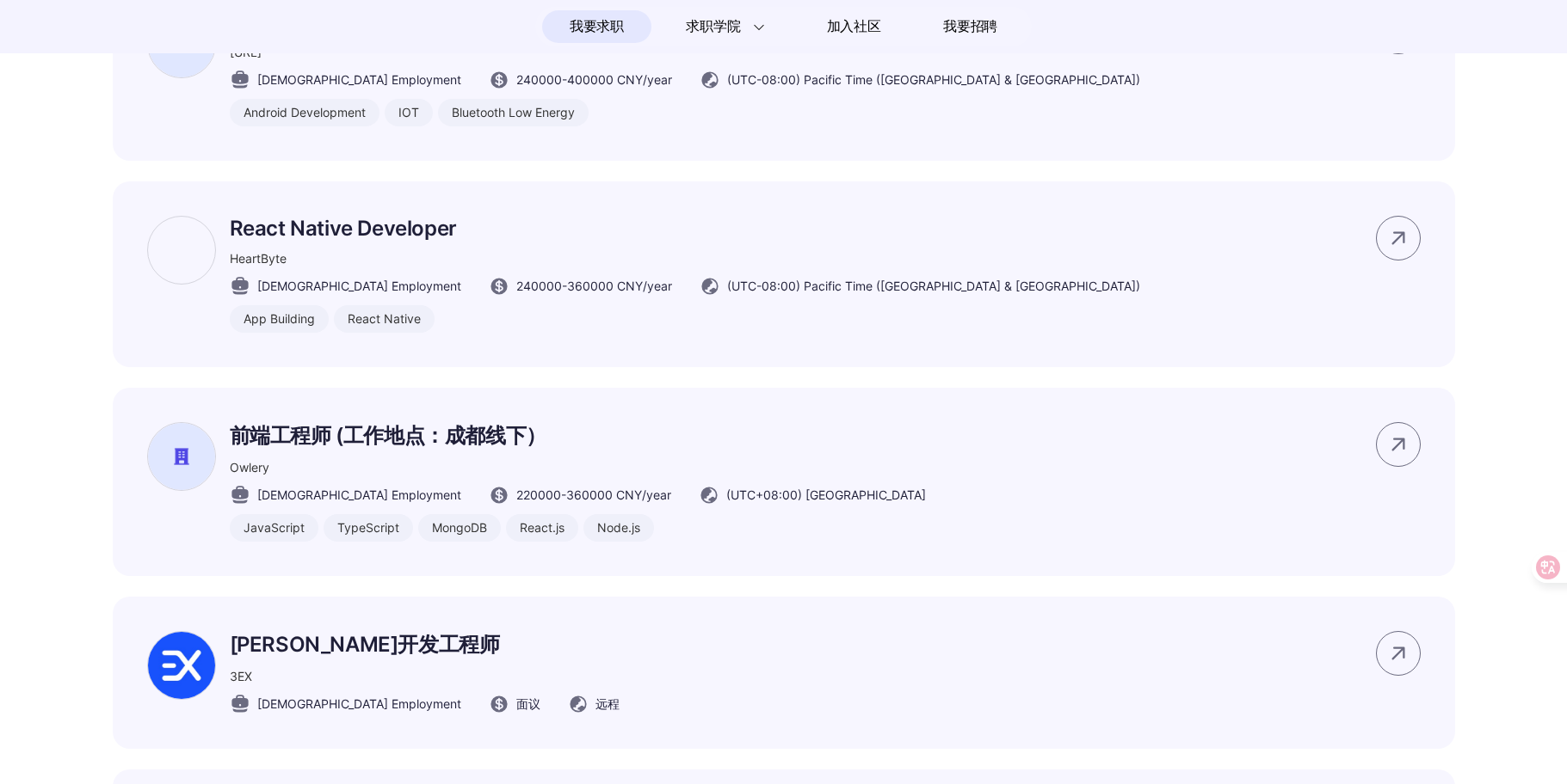
scroll to position [1548, 0]
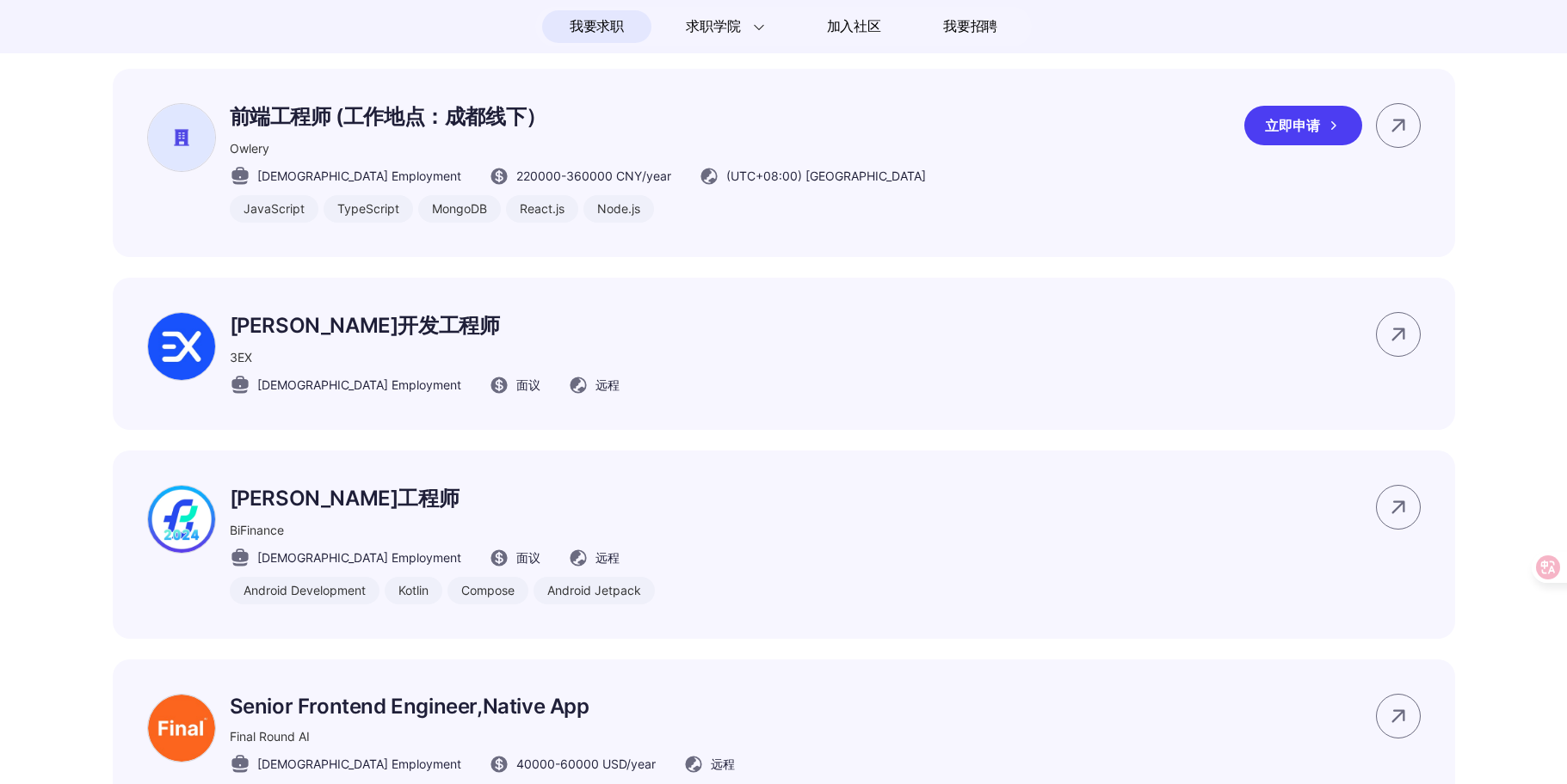
click at [342, 131] on p "前端工程师 (工作地点：成都线下）" at bounding box center [578, 117] width 696 height 27
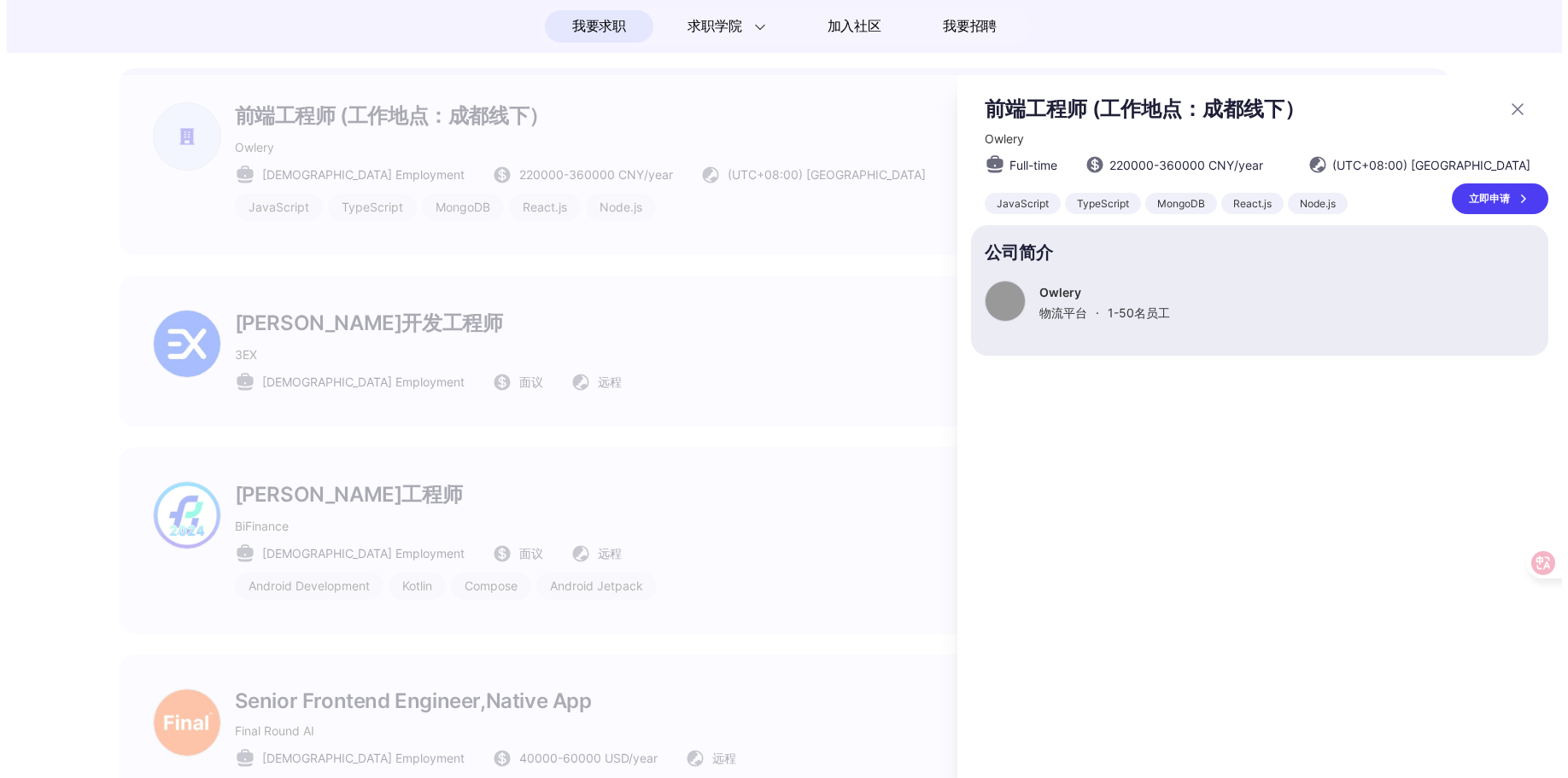
scroll to position [0, 0]
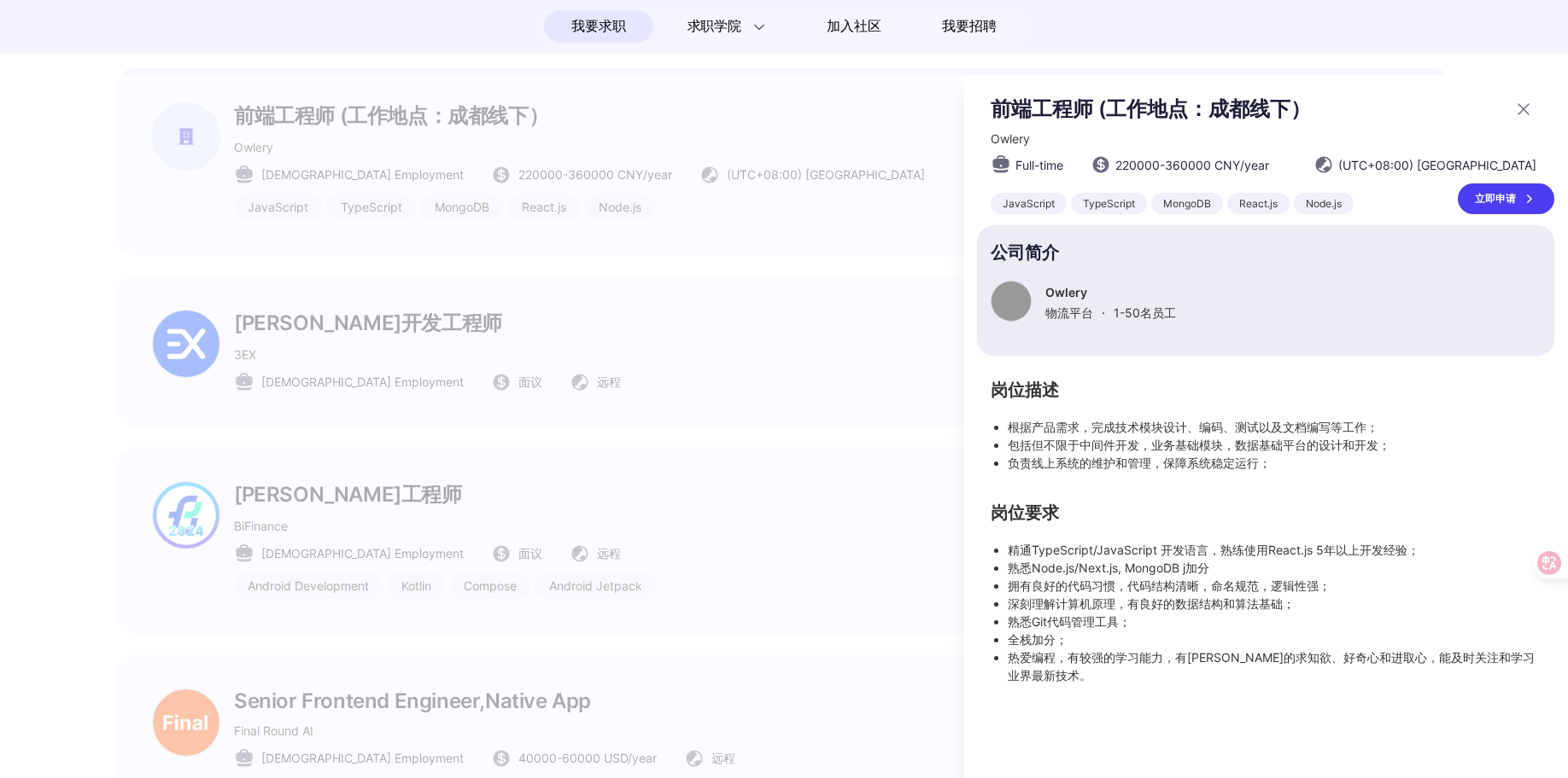
click at [1525, 103] on div at bounding box center [1518, 109] width 31 height 27
click at [1520, 107] on icon at bounding box center [1522, 109] width 20 height 20
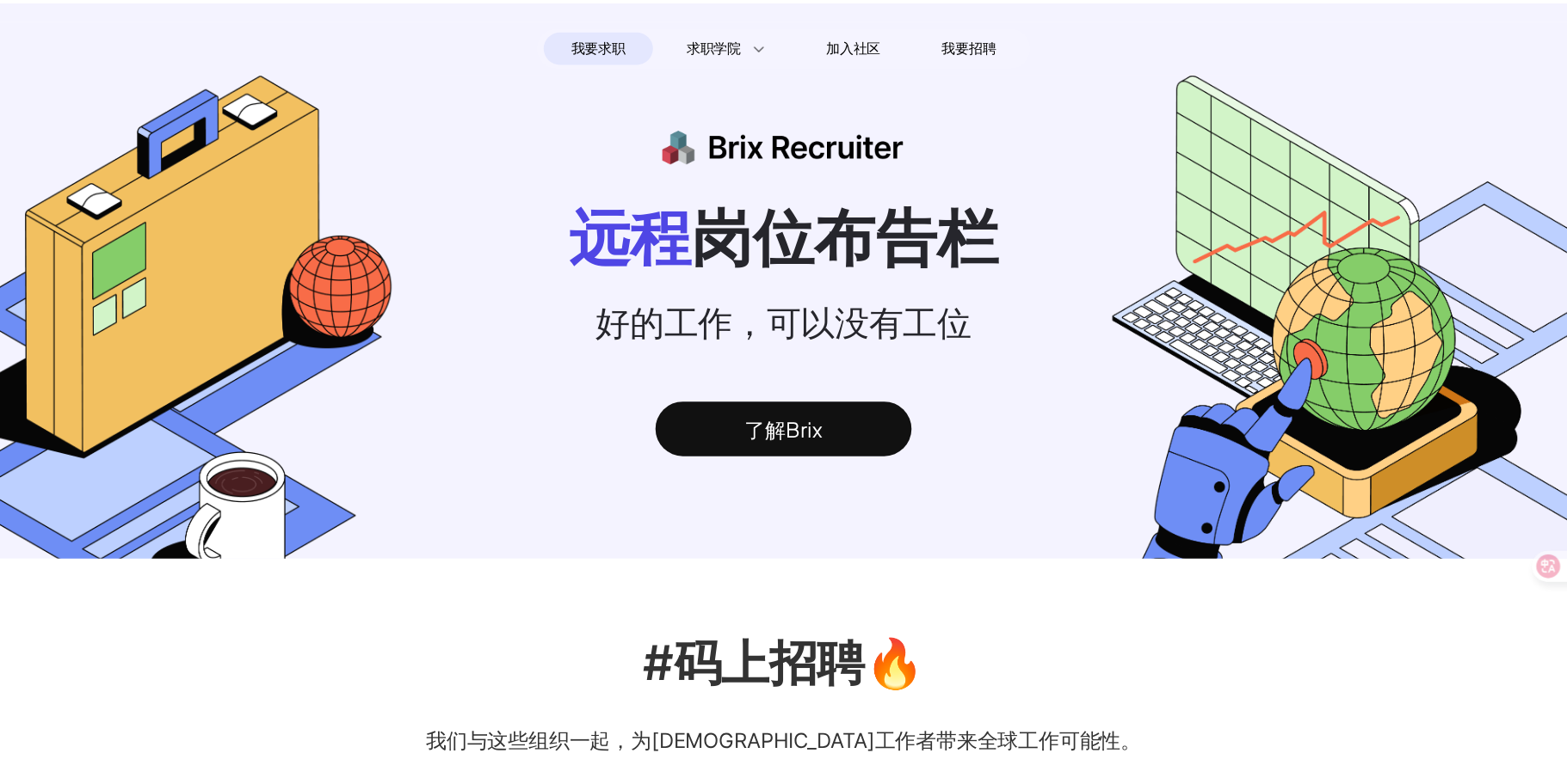
scroll to position [1548, 0]
